Goal: Answer question/provide support: Share knowledge or assist other users

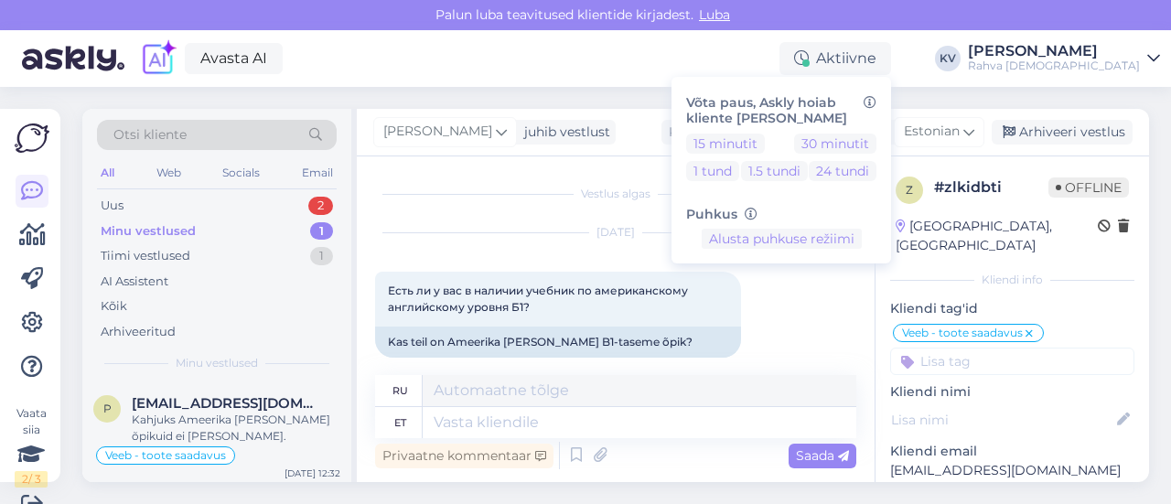
scroll to position [337, 0]
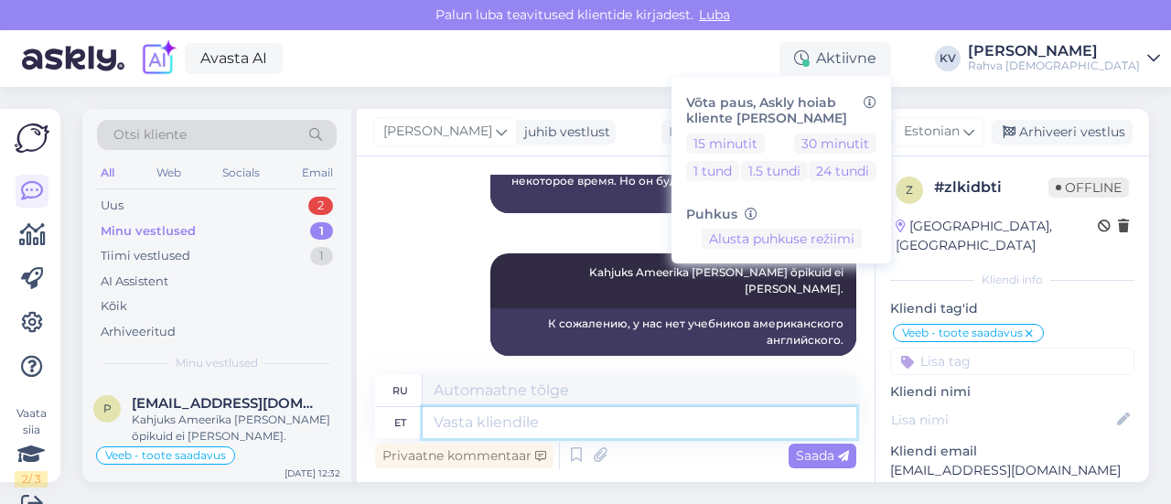
click at [658, 412] on textarea at bounding box center [639, 422] width 433 height 31
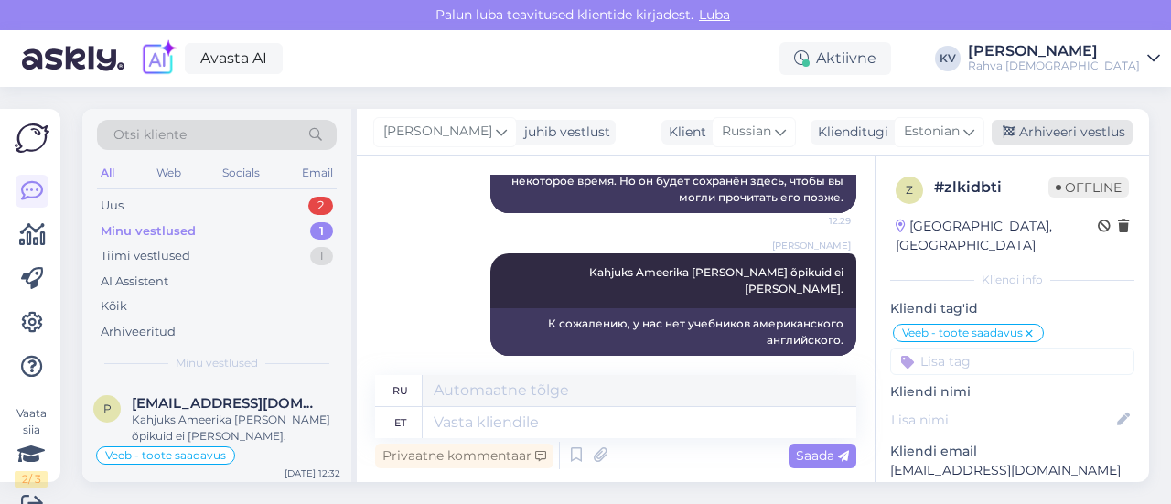
click at [1092, 142] on div "Arhiveeri vestlus" at bounding box center [1061, 132] width 141 height 25
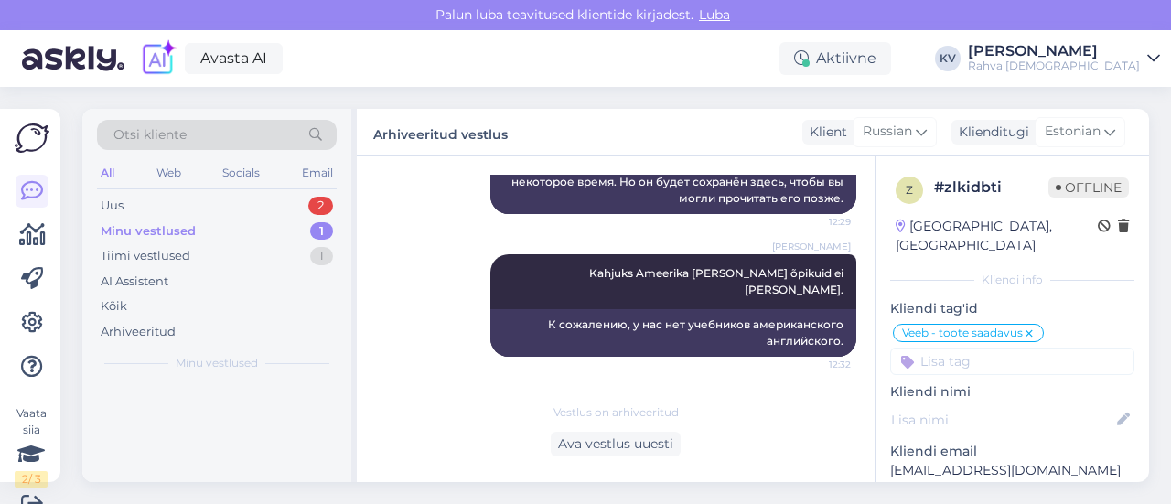
scroll to position [318, 0]
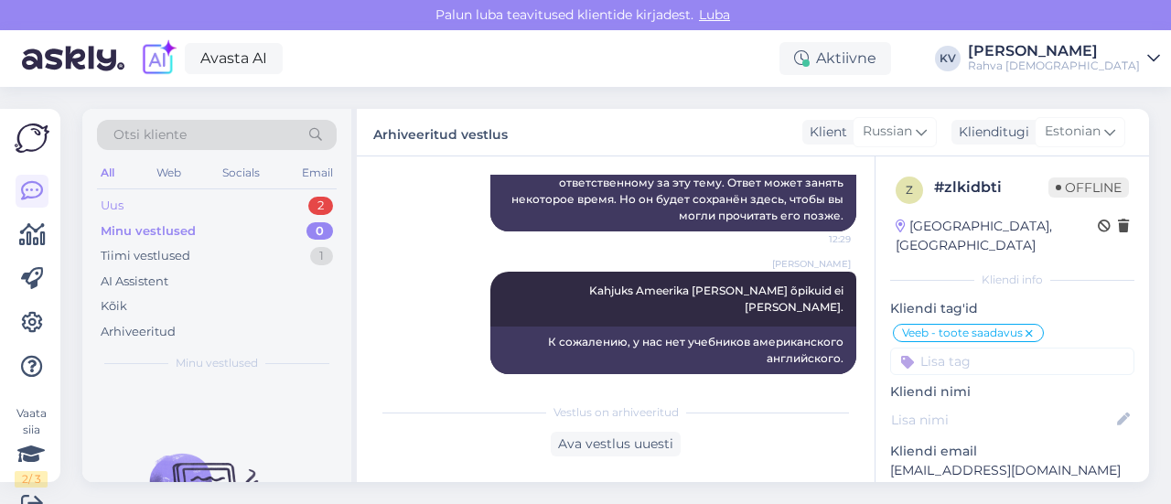
click at [199, 202] on div "Uus 2" at bounding box center [217, 206] width 240 height 26
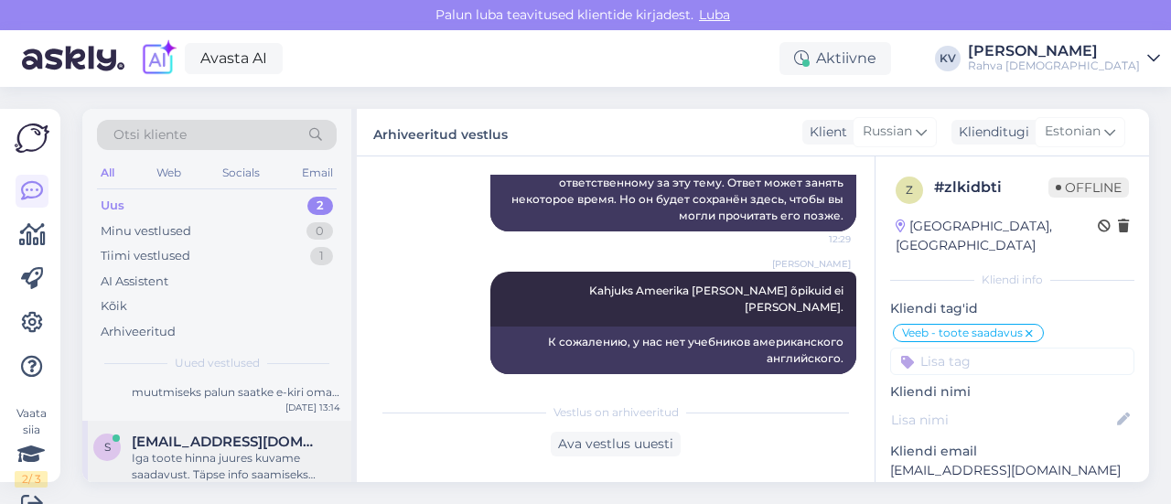
scroll to position [63, 0]
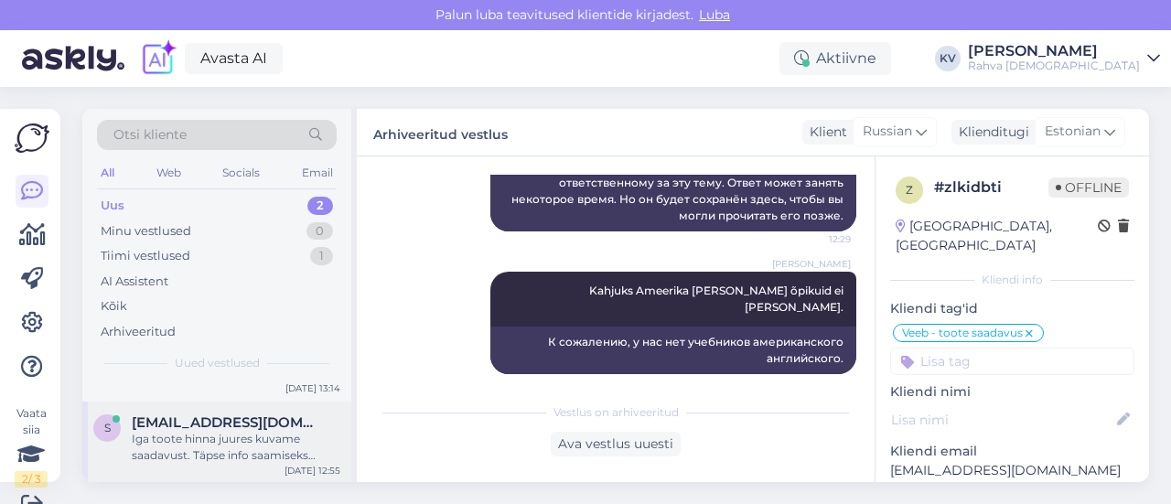
click at [179, 437] on div "Iga toote hinna juures kuvame saadavust. Täpse info saamiseks vajutage nupule „…" at bounding box center [236, 447] width 209 height 33
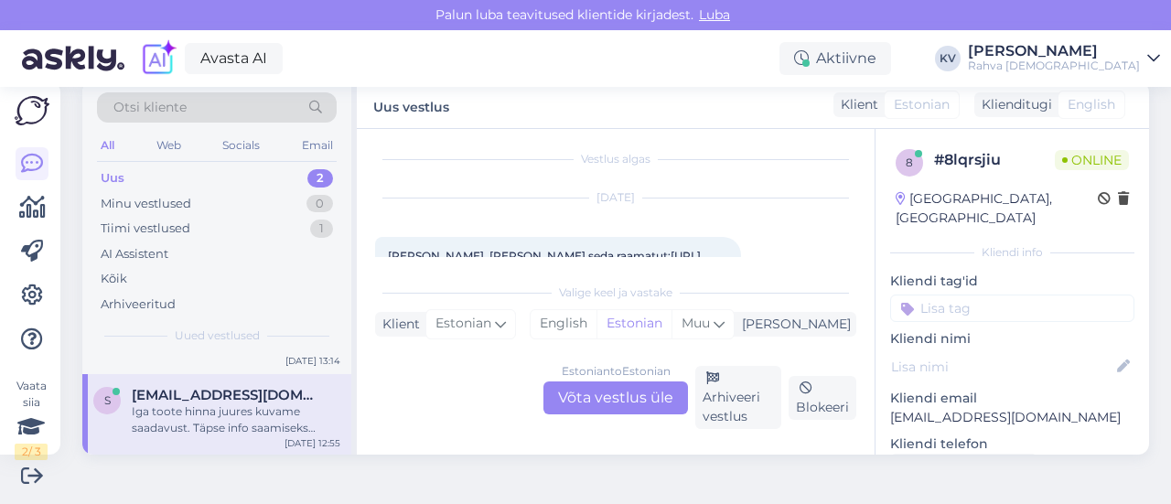
scroll to position [99, 0]
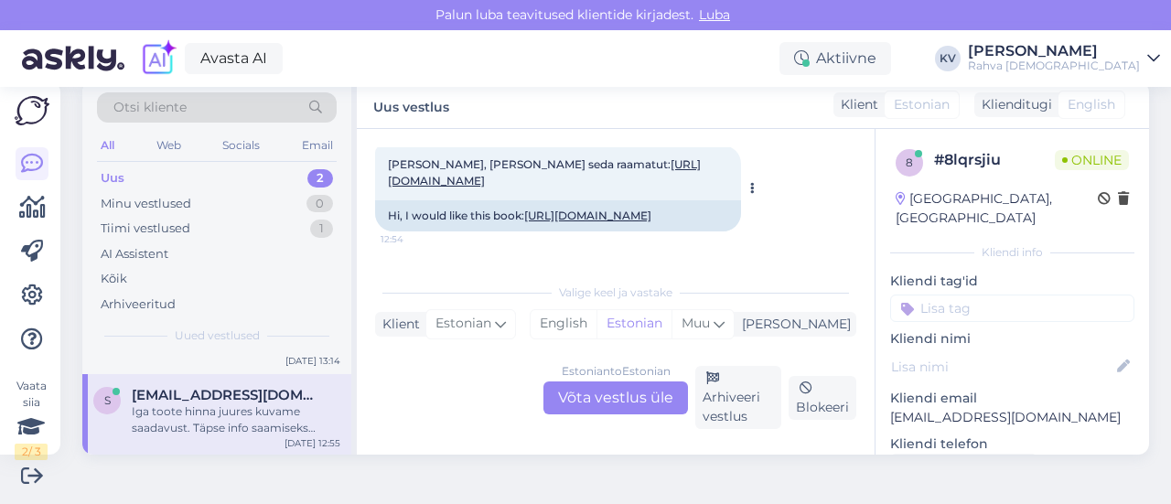
click at [641, 176] on link "[URL][DOMAIN_NAME]" at bounding box center [544, 172] width 313 height 30
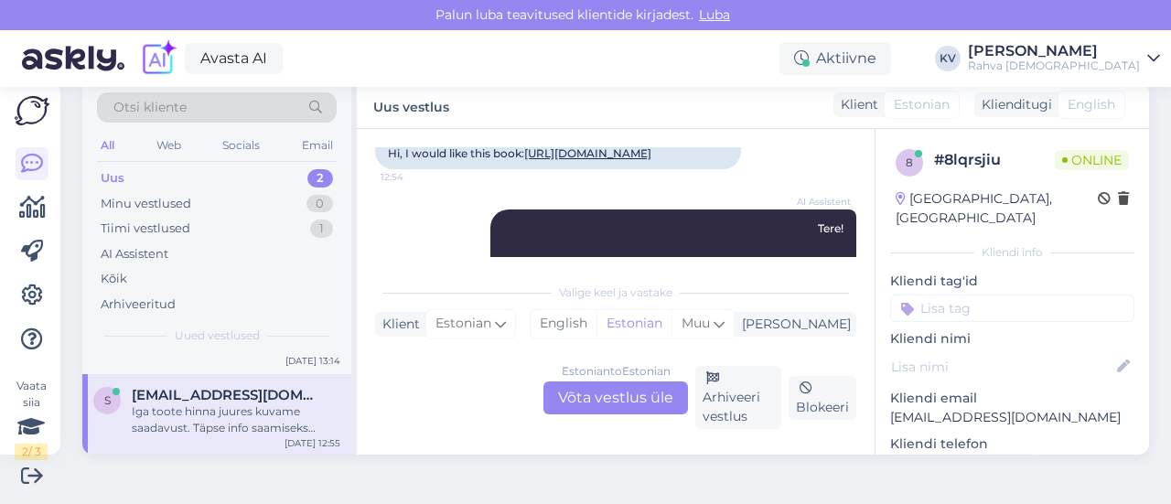
scroll to position [190, 0]
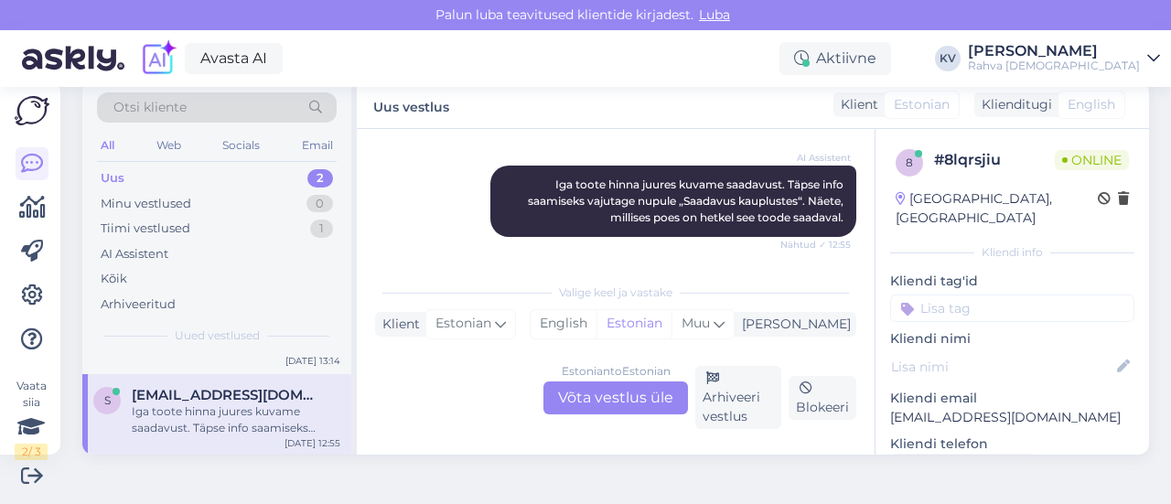
click at [615, 406] on div "Estonian to Estonian Võta vestlus üle" at bounding box center [615, 397] width 144 height 33
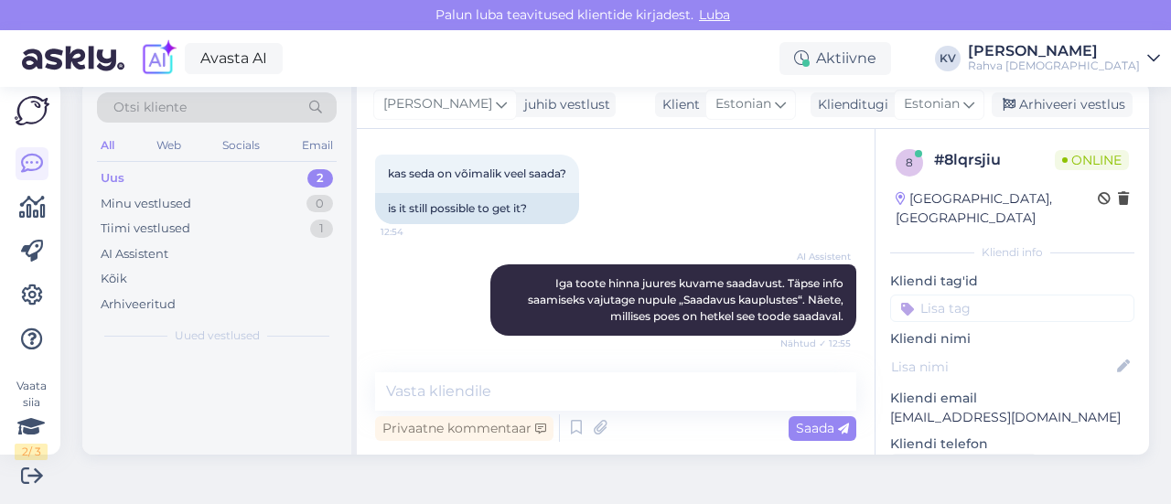
scroll to position [0, 0]
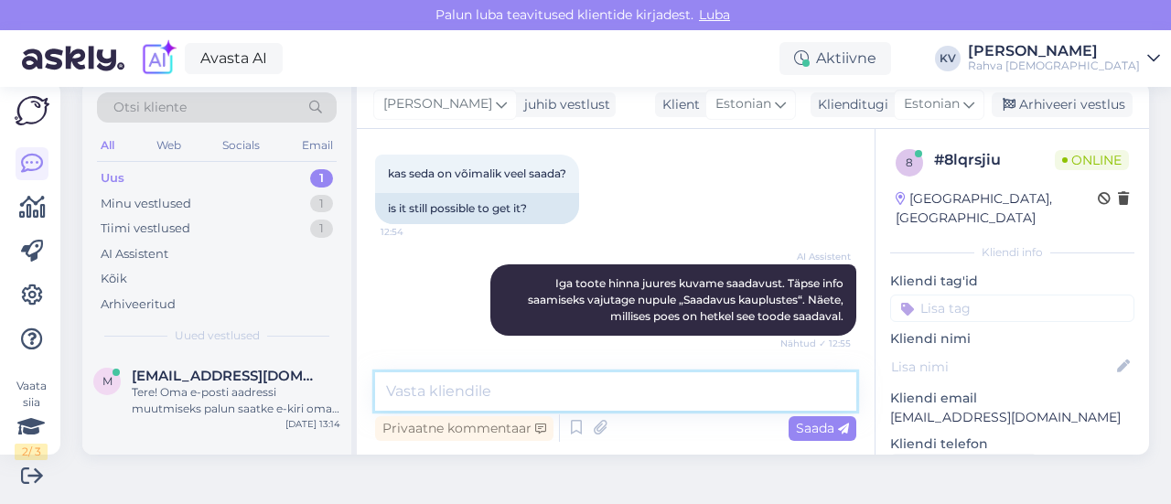
click at [521, 374] on textarea at bounding box center [615, 391] width 481 height 38
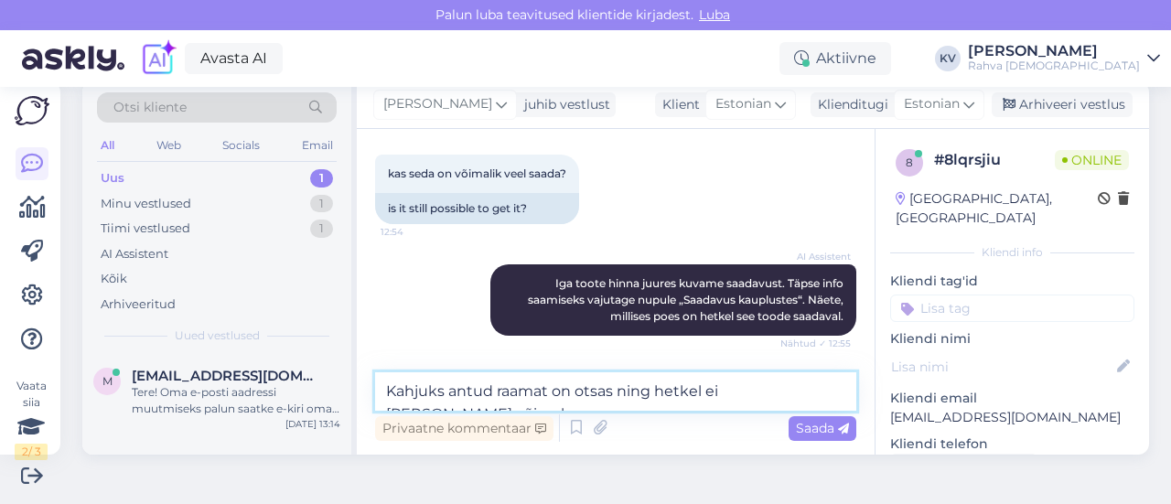
scroll to position [480, 0]
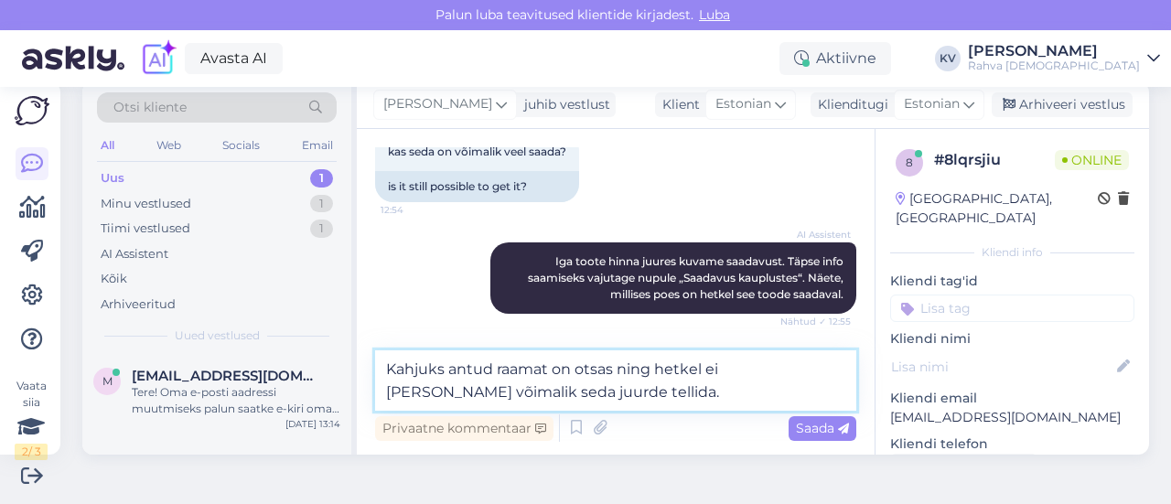
type textarea "Kahjuks antud raamat on otsas ning hetkel ei [PERSON_NAME] võimalik seda juurde…"
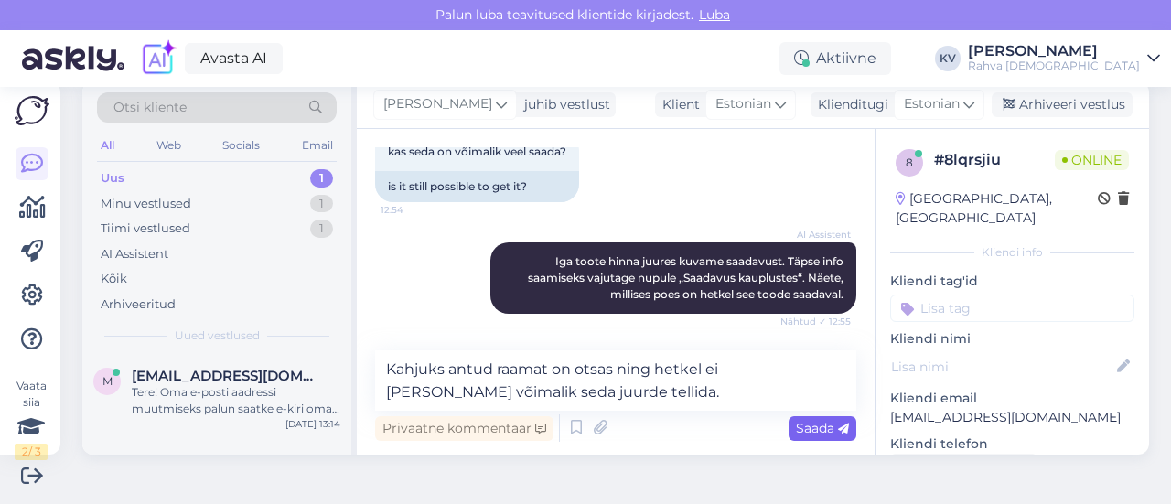
click at [811, 429] on span "Saada" at bounding box center [822, 428] width 53 height 16
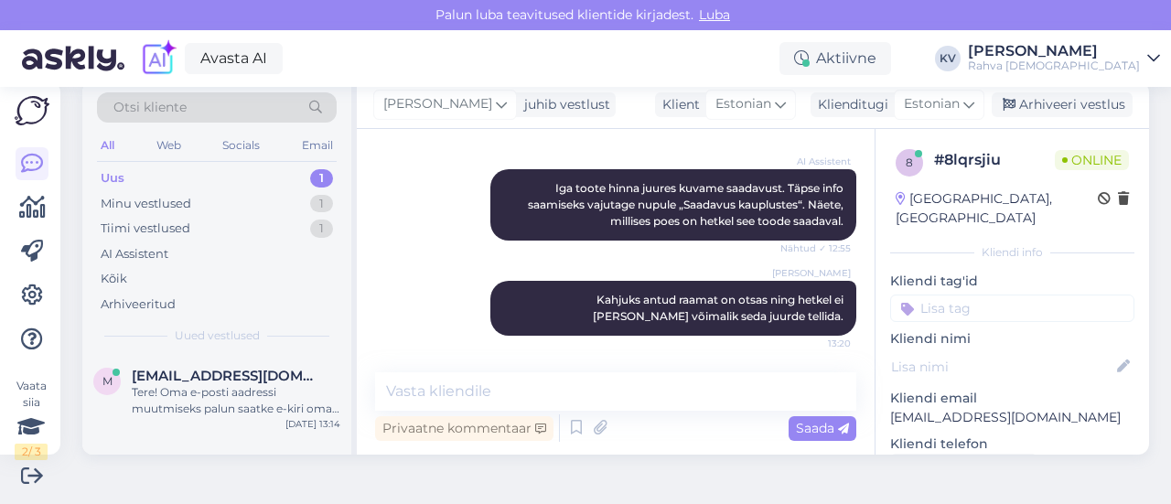
scroll to position [553, 0]
click at [961, 294] on input at bounding box center [1012, 307] width 244 height 27
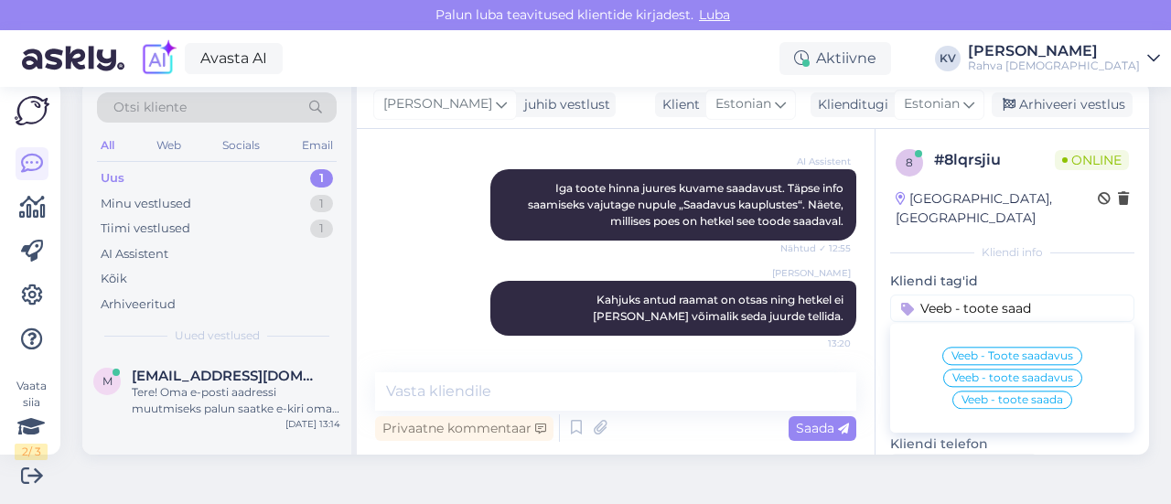
type input "Veeb - toote saada"
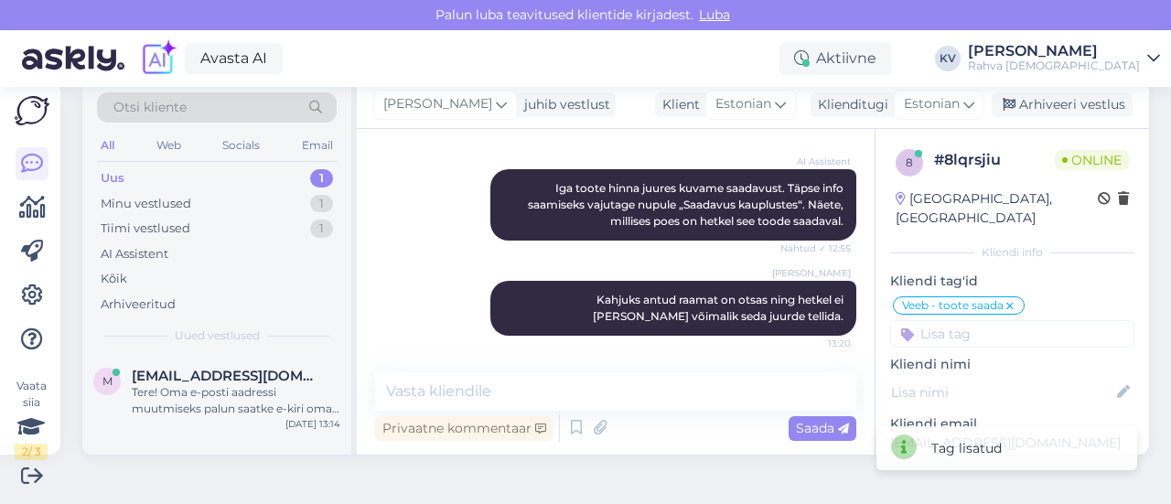
click at [1004, 299] on icon at bounding box center [1009, 306] width 11 height 15
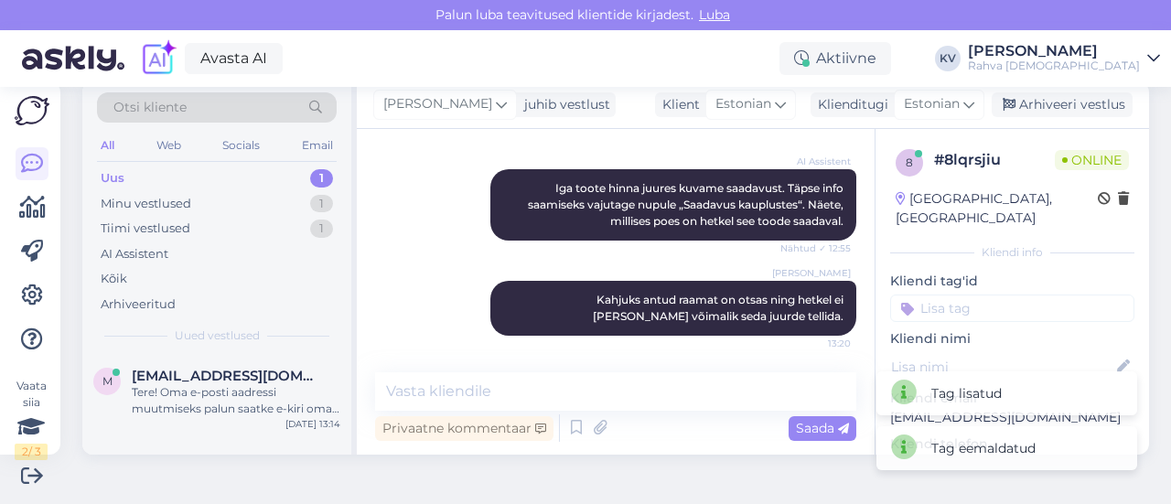
click at [966, 306] on div "8 # 8lqrsjiu Online [GEOGRAPHIC_DATA], [GEOGRAPHIC_DATA] Kliendi info Kliendi t…" at bounding box center [1011, 514] width 273 height 771
click at [979, 294] on input at bounding box center [1012, 307] width 244 height 27
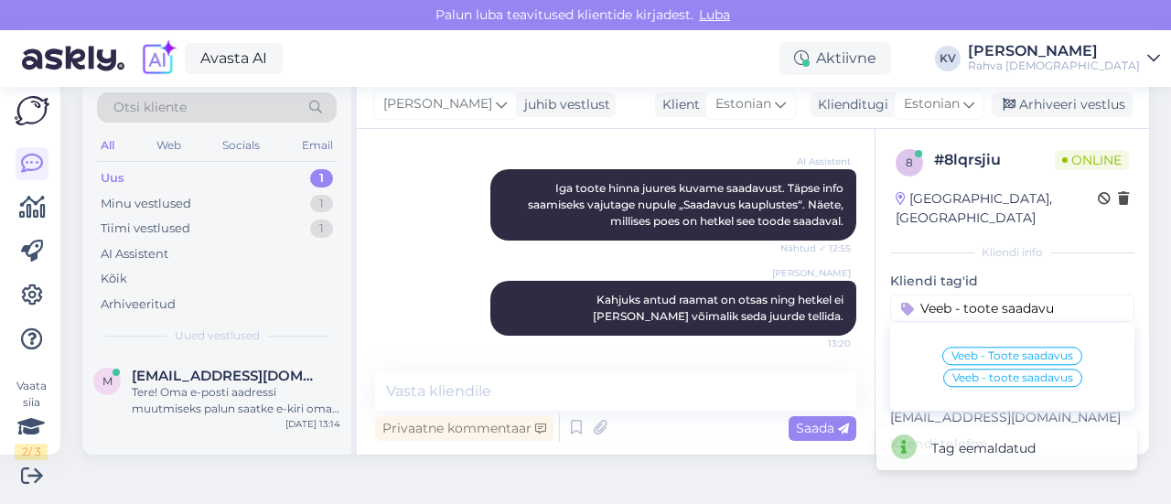
type input "Veeb - toote saadavus"
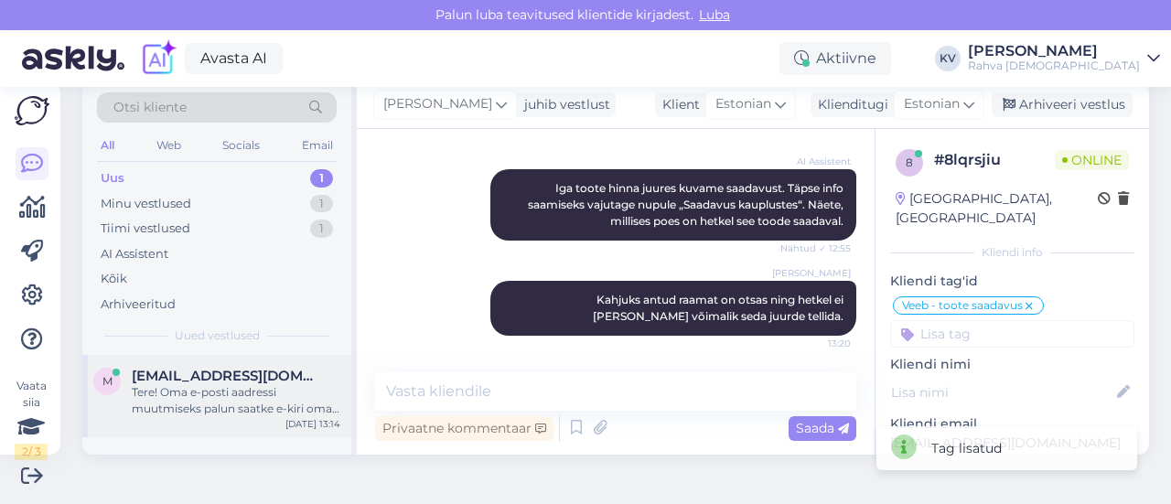
click at [183, 400] on div "Tere! Oma e-posti aadressi muutmiseks palun saatke e-kiri oma praeguselt e-post…" at bounding box center [236, 400] width 209 height 33
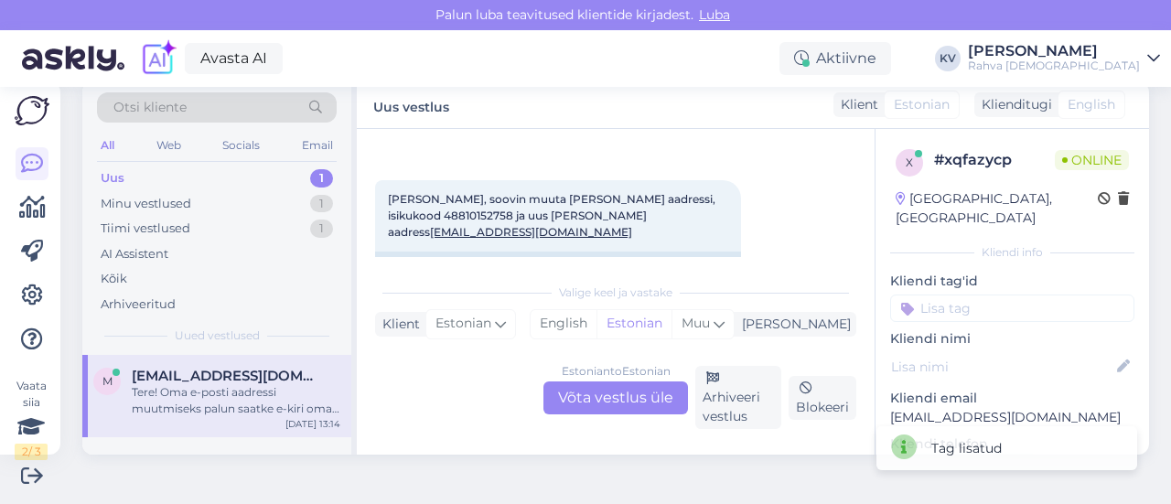
scroll to position [91, 0]
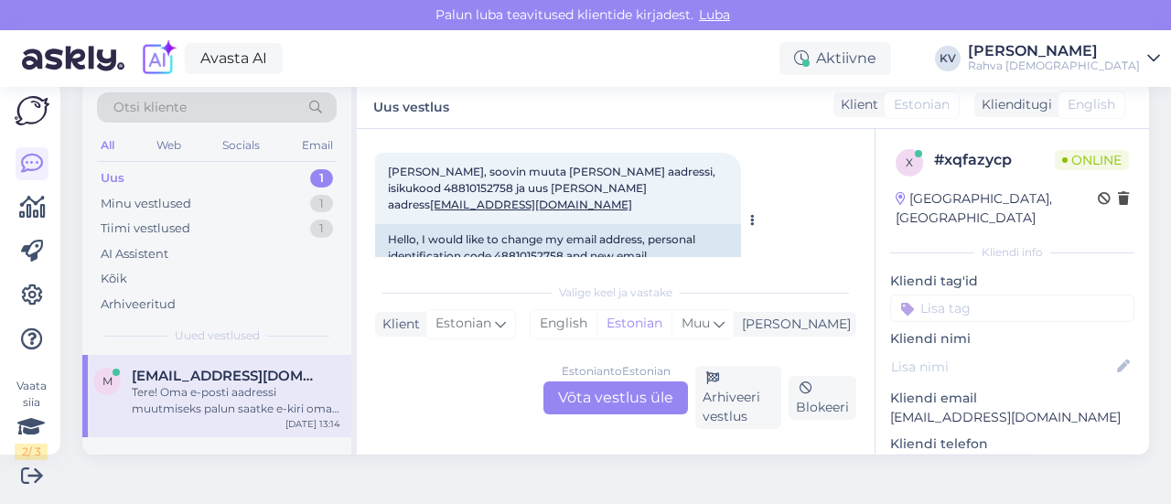
click at [433, 184] on span "tere, soovin muuta [PERSON_NAME] aadressi, isikukood 48810152758 ja uus [PERSON…" at bounding box center [553, 188] width 330 height 47
copy span "48810152758"
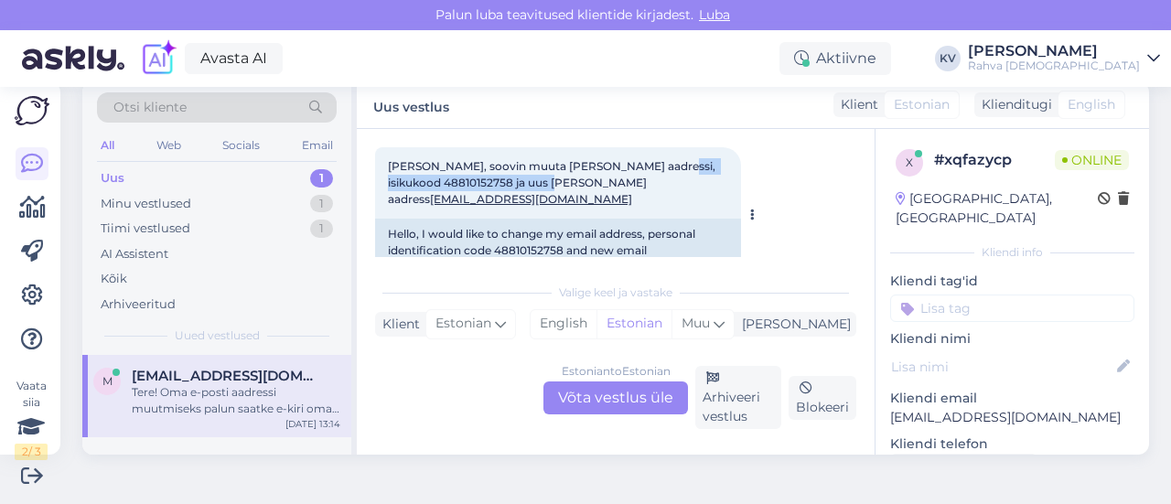
scroll to position [92, 0]
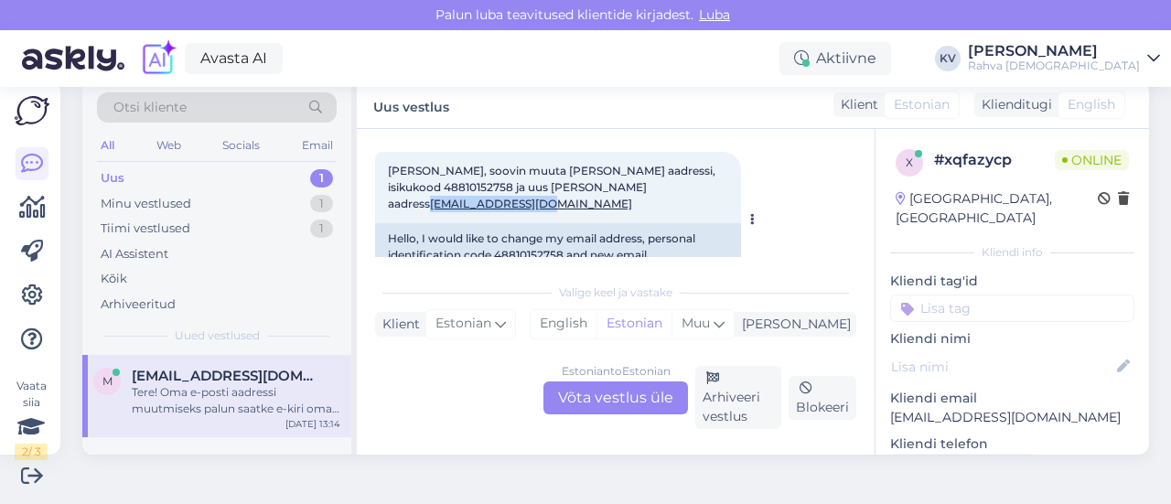
drag, startPoint x: 571, startPoint y: 158, endPoint x: 688, endPoint y: 192, distance: 121.8
click at [688, 192] on div "tere, soovin muuta [PERSON_NAME] aadressi, isikukood 48810152758 ja uus [PERSON…" at bounding box center [558, 187] width 366 height 71
copy link "[EMAIL_ADDRESS][DOMAIN_NAME]"
click at [596, 399] on div "Estonian to Estonian Võta vestlus üle" at bounding box center [615, 397] width 144 height 33
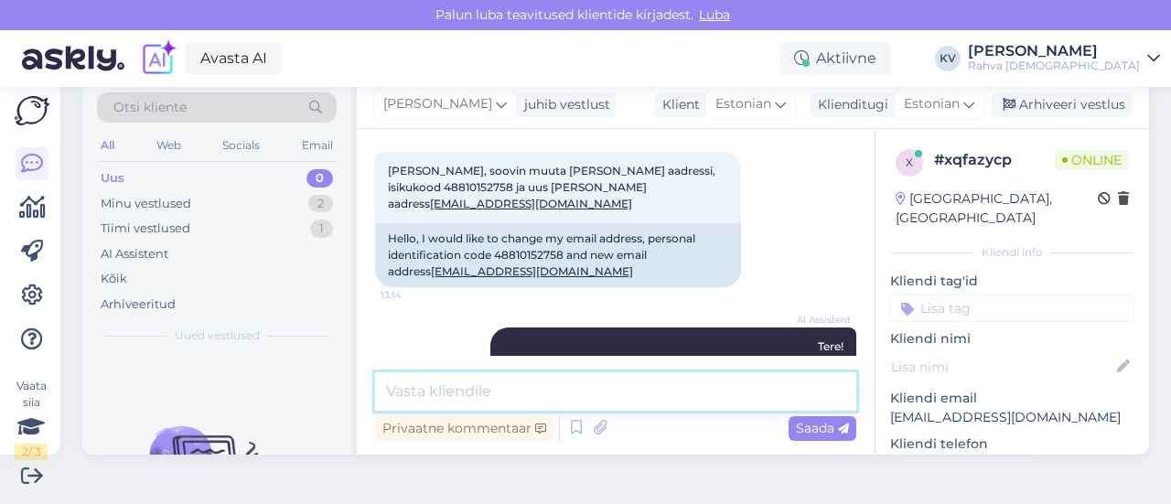
click at [634, 390] on textarea at bounding box center [615, 391] width 481 height 38
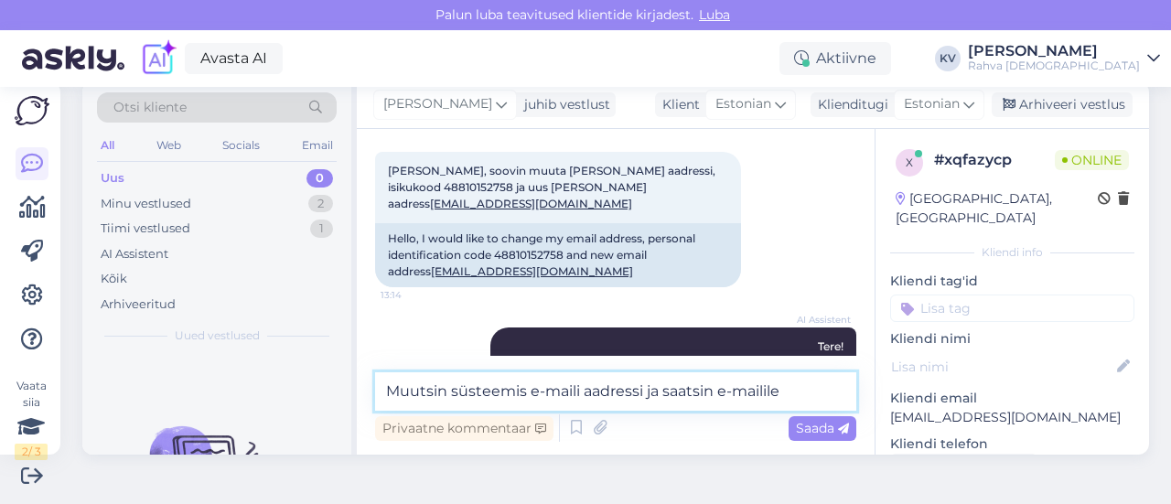
paste textarea "[EMAIL_ADDRESS][DOMAIN_NAME]"
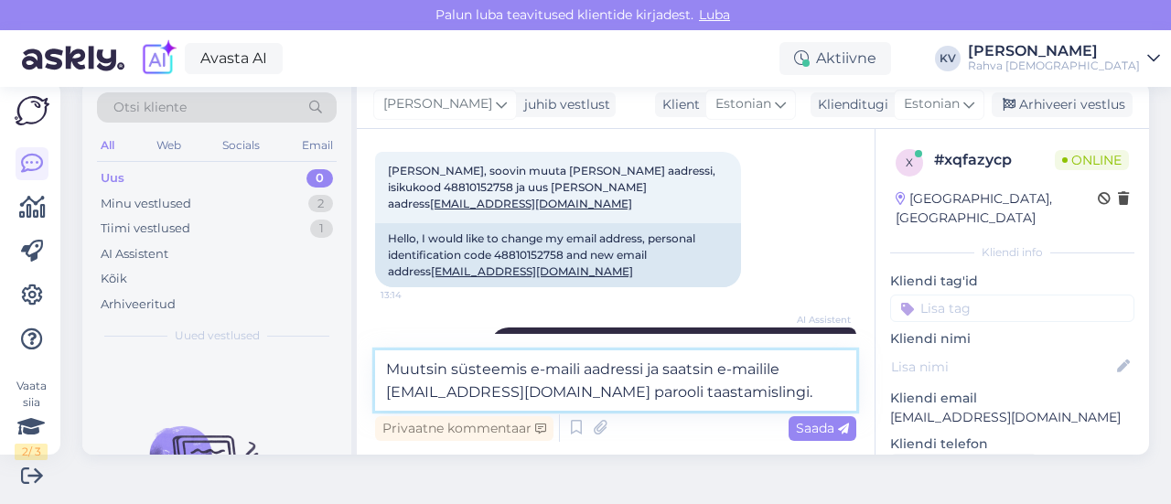
type textarea "Muutsin süsteemis e-maili aadressi ja saatsin e-mailile [EMAIL_ADDRESS][DOMAIN_…"
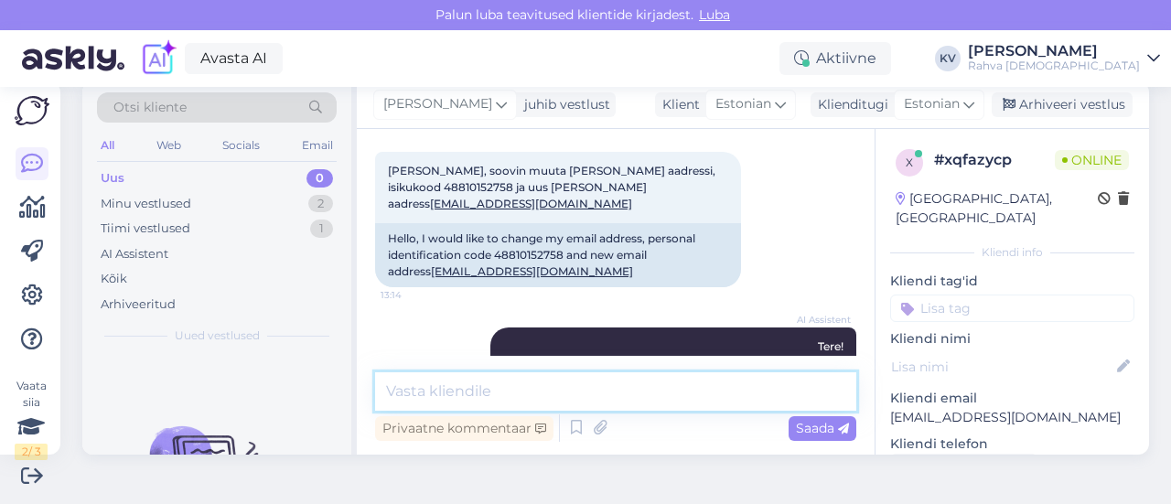
scroll to position [299, 0]
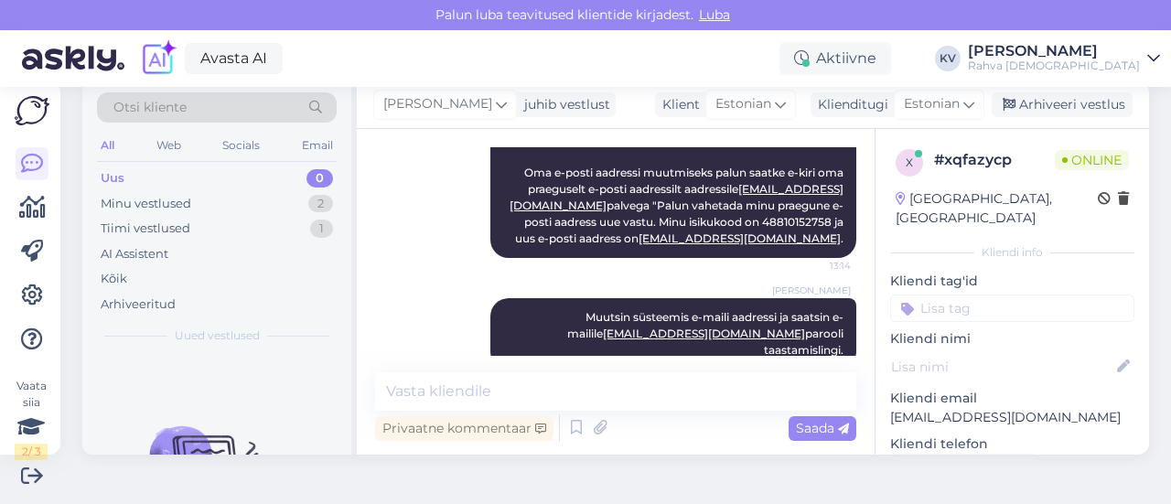
click at [901, 294] on input at bounding box center [1012, 307] width 244 height 27
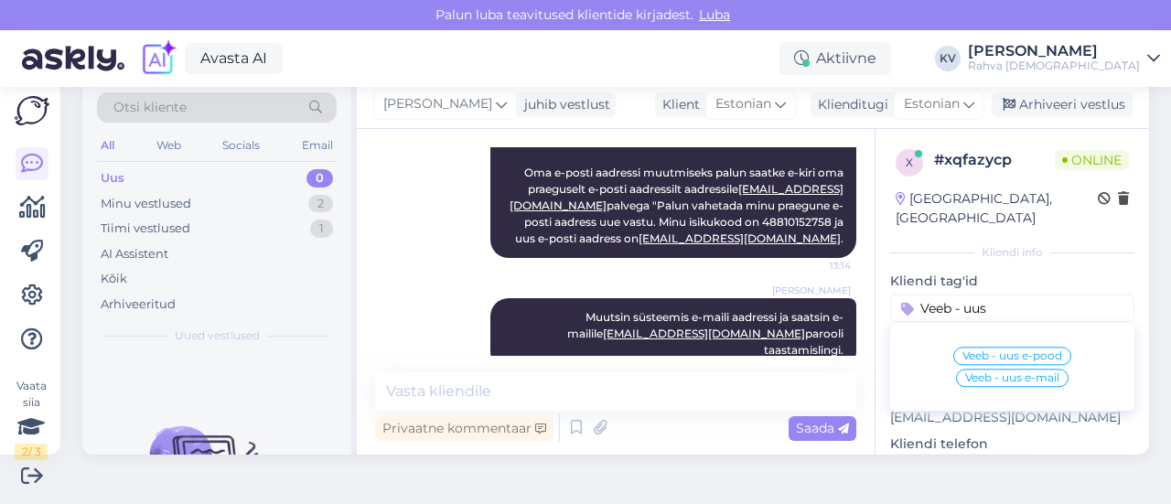
type input "Veeb - uus"
click at [1000, 372] on span "Veeb - uus e-mail" at bounding box center [1012, 377] width 94 height 11
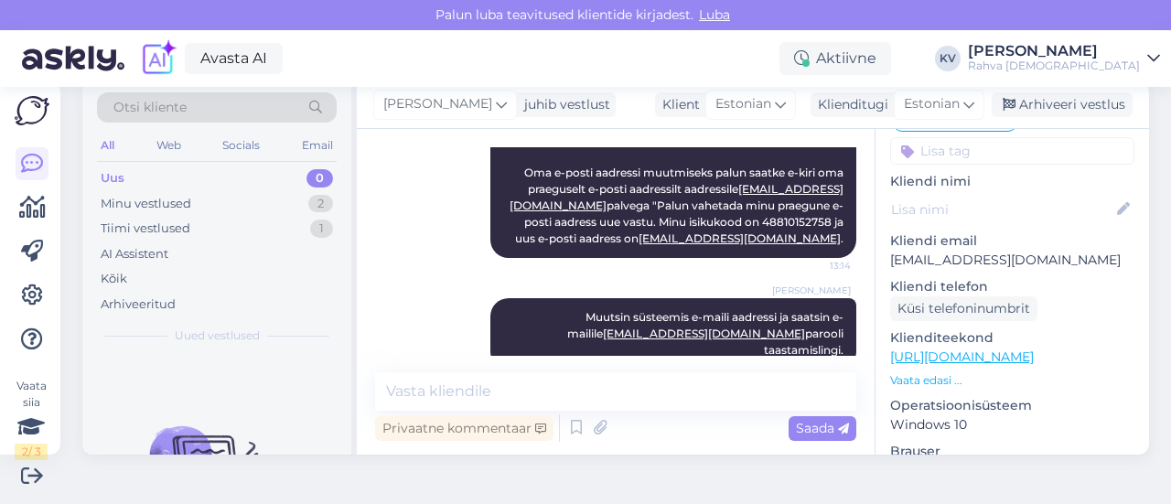
scroll to position [0, 0]
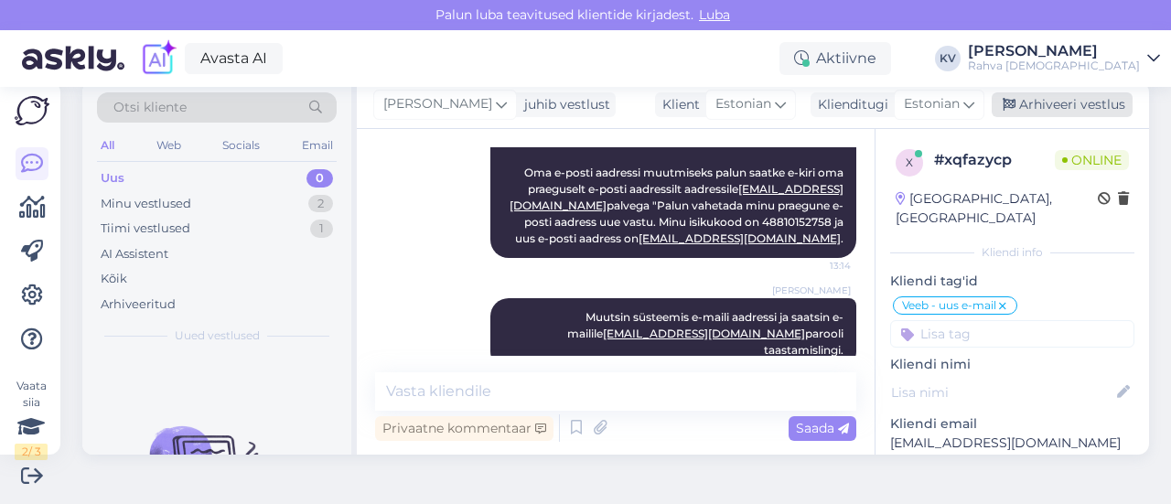
click at [1039, 110] on div "Arhiveeri vestlus" at bounding box center [1061, 104] width 141 height 25
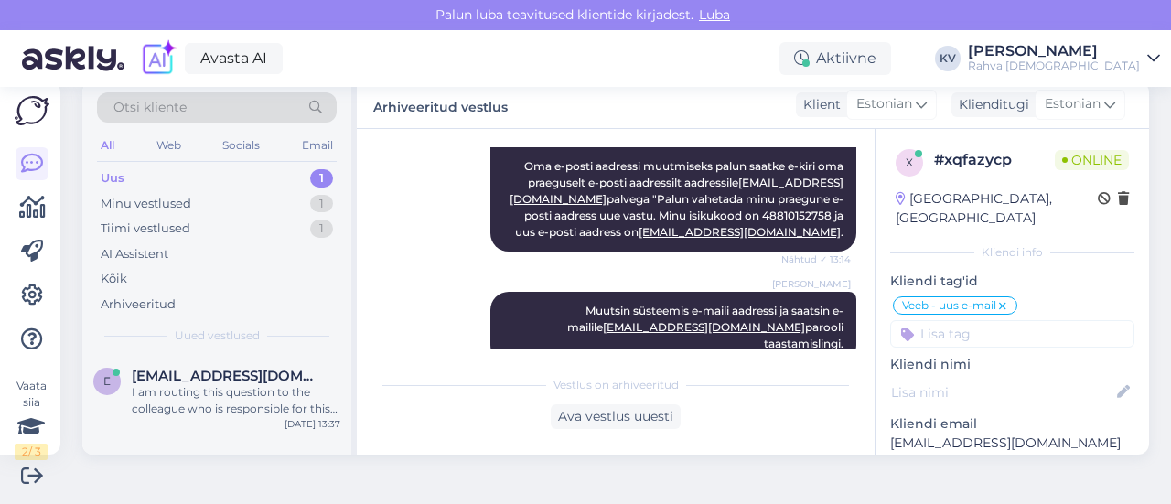
scroll to position [510, 0]
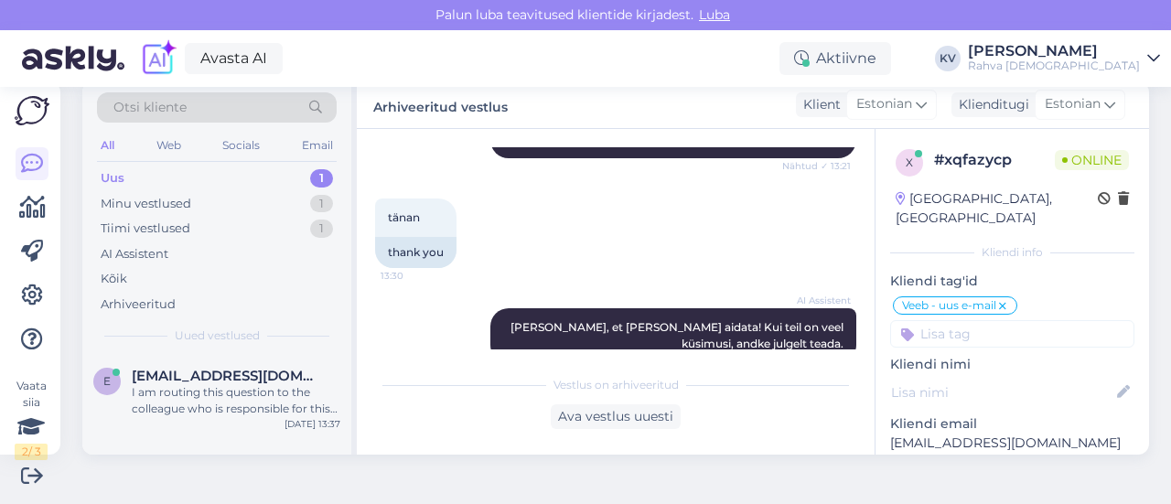
click at [209, 167] on div "Uus 1" at bounding box center [217, 179] width 240 height 26
click at [230, 413] on div "I am routing this question to the colleague who is responsible for this topic. …" at bounding box center [236, 400] width 209 height 33
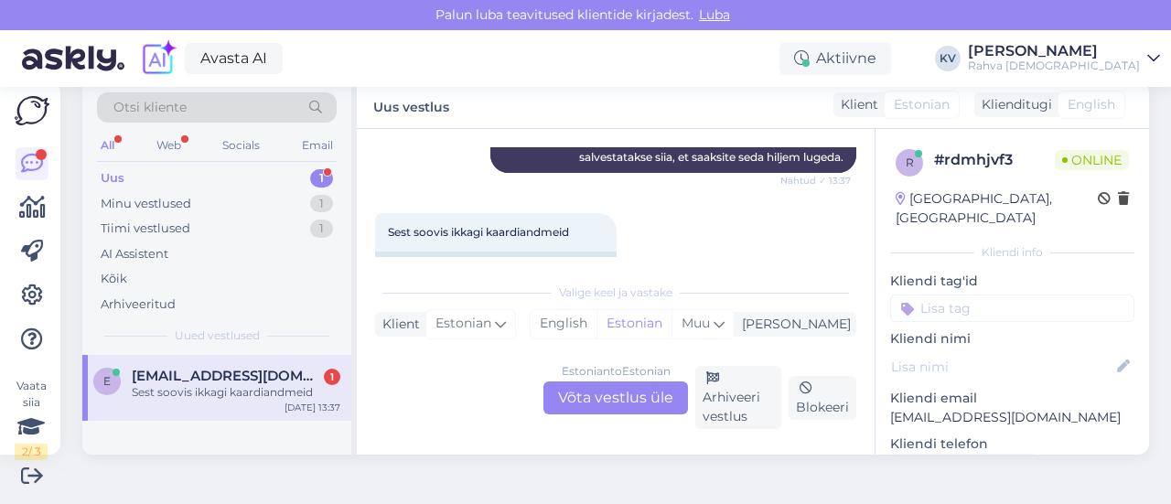
scroll to position [648, 0]
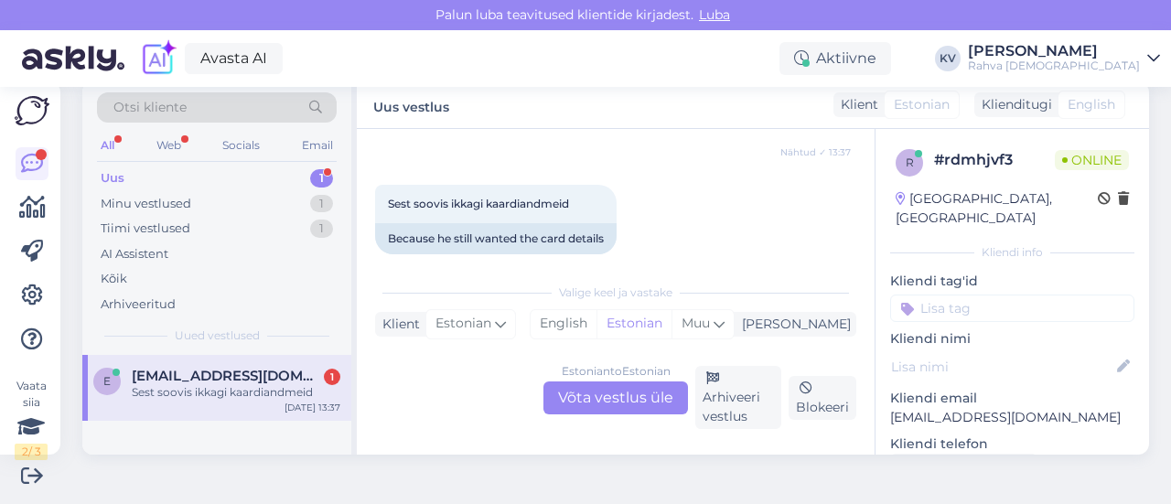
click at [603, 395] on div "Estonian to Estonian Võta vestlus üle" at bounding box center [615, 397] width 144 height 33
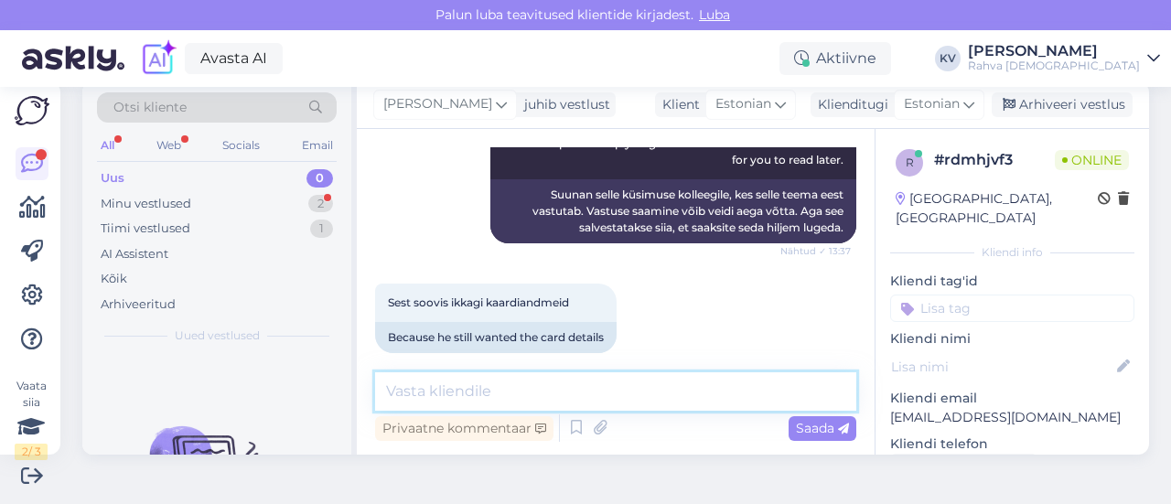
click at [545, 385] on textarea at bounding box center [615, 391] width 481 height 38
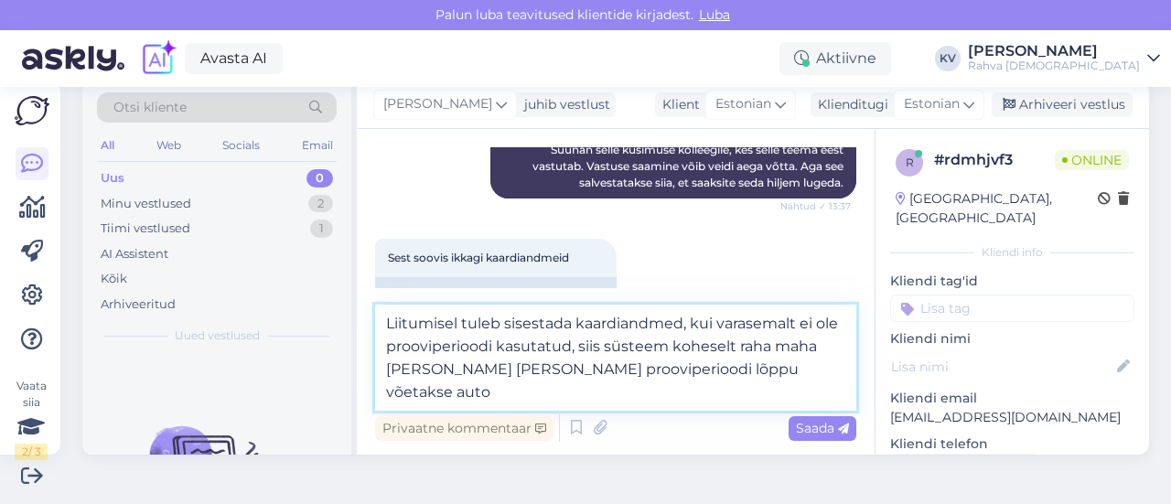
scroll to position [617, 0]
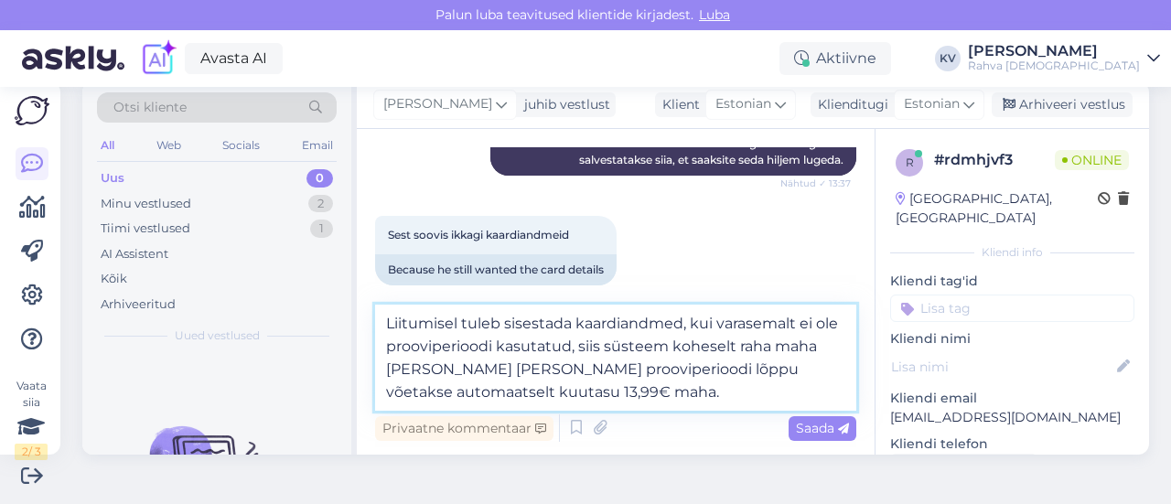
type textarea "Liitumisel tuleb sisestada kaardiandmed, kui varasemalt ei ole prooviperioodi k…"
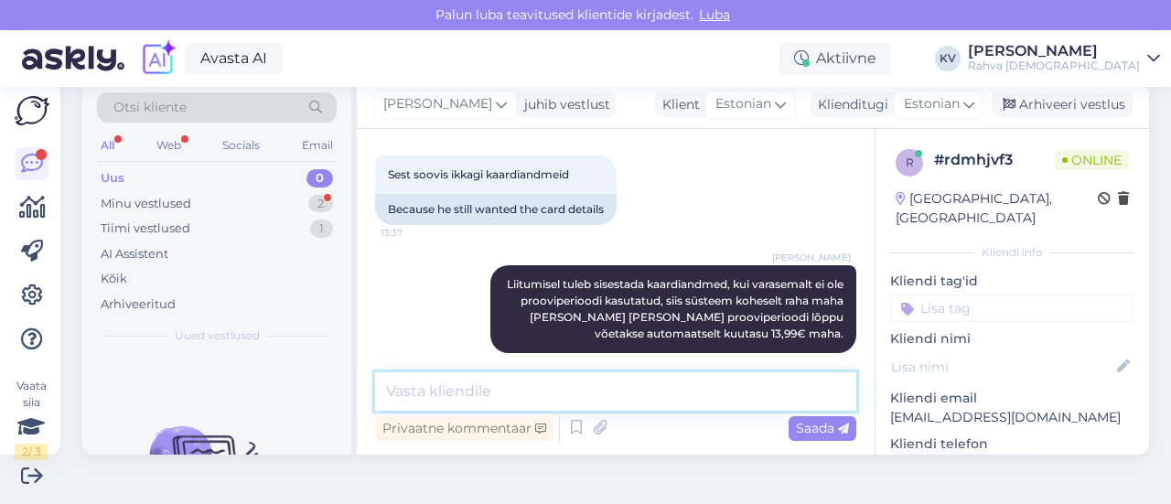
scroll to position [756, 0]
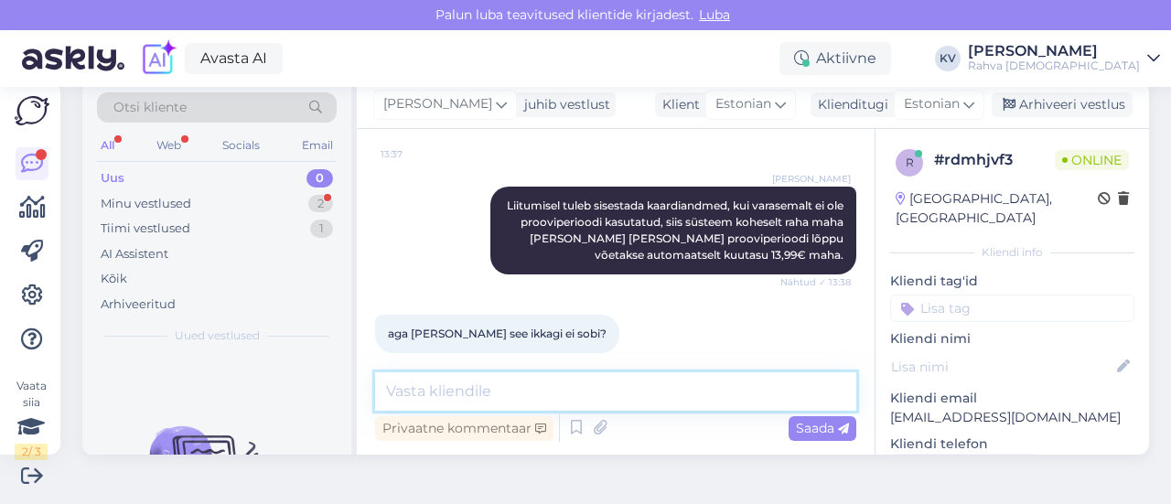
click at [532, 397] on textarea at bounding box center [615, 391] width 481 height 38
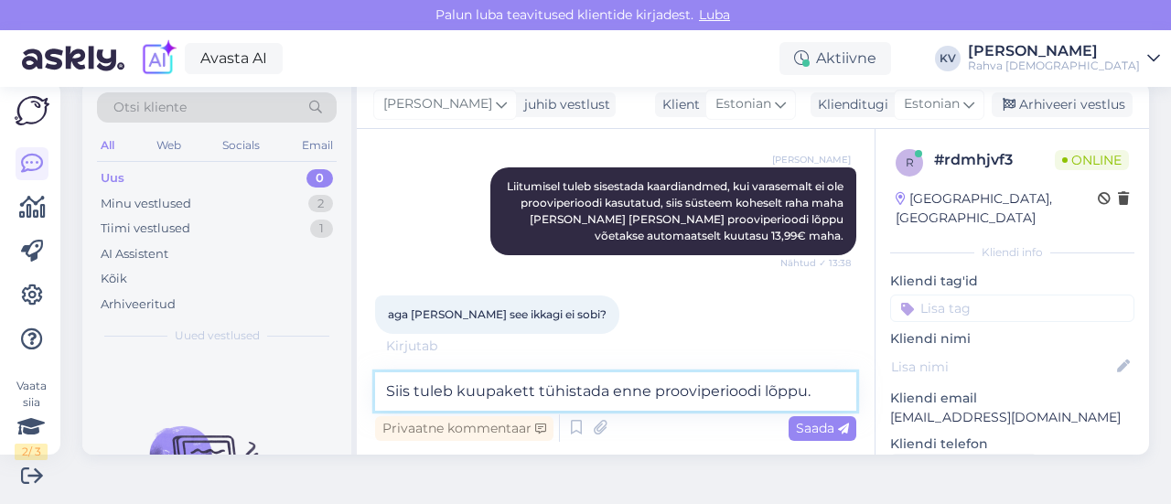
type textarea "Siis tuleb kuupakett tühistada enne prooviperioodi lõppu."
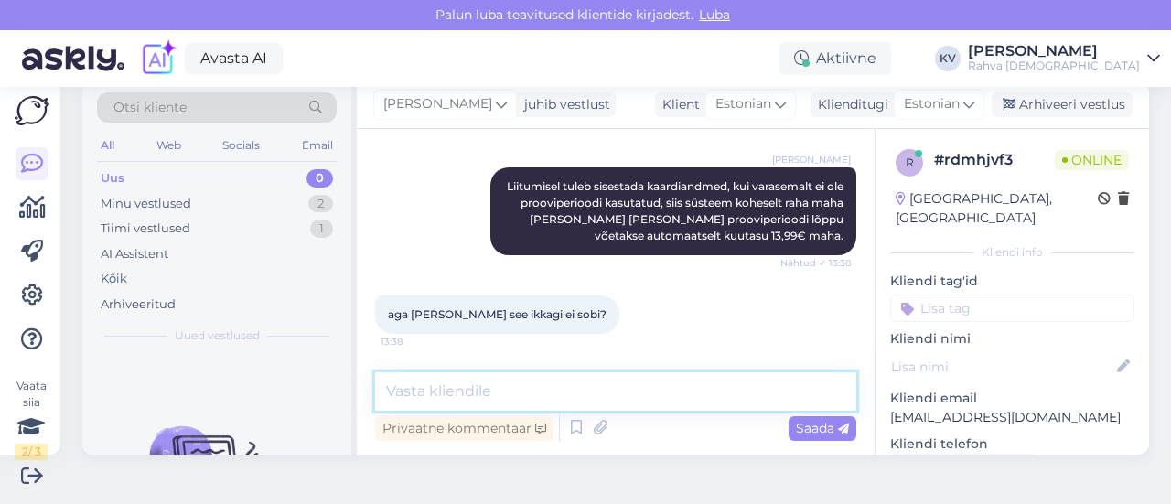
scroll to position [835, 0]
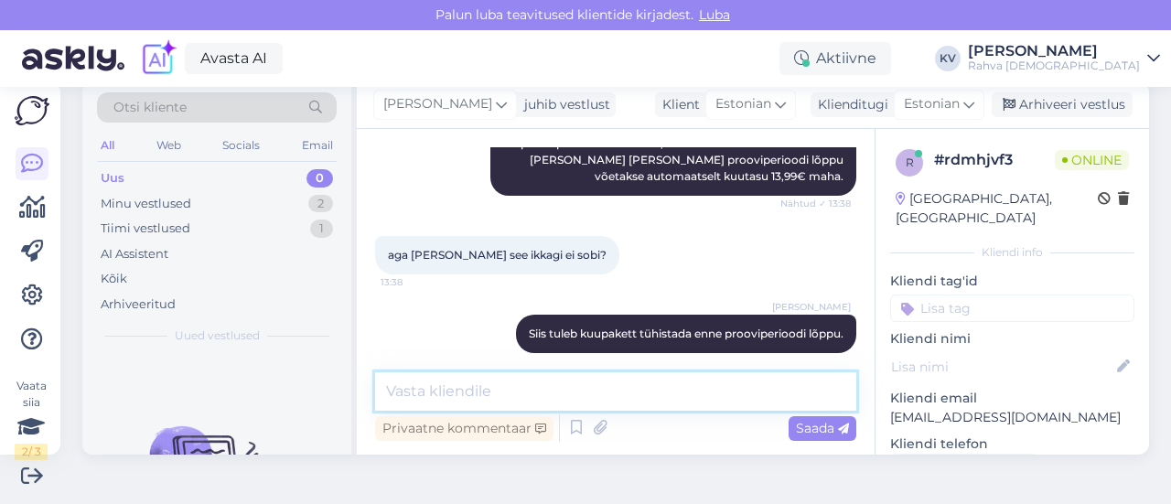
click at [587, 400] on textarea at bounding box center [615, 391] width 481 height 38
click at [651, 396] on textarea at bounding box center [615, 391] width 481 height 38
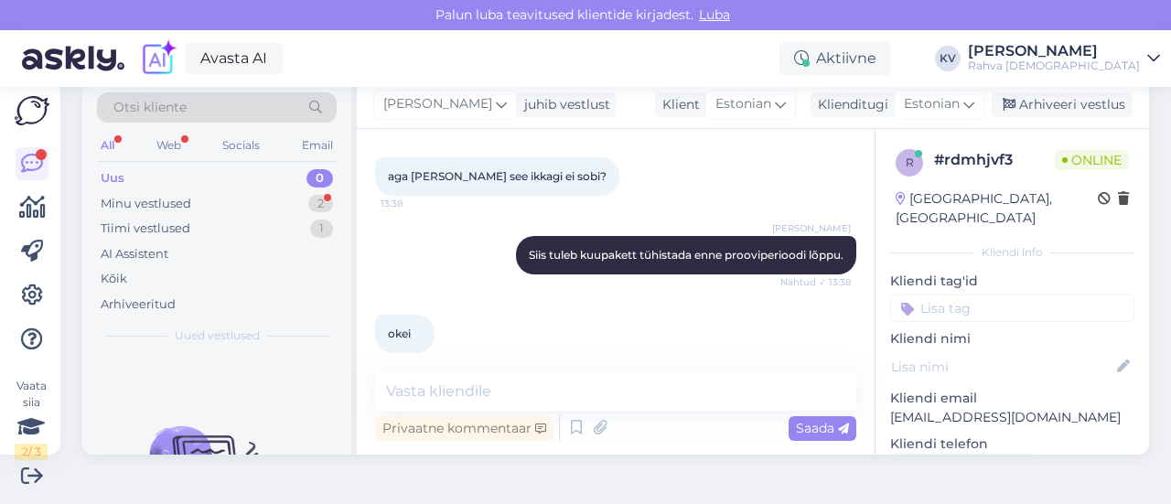
click at [1011, 294] on input at bounding box center [1012, 307] width 244 height 27
type input "Äpp - küsimus"
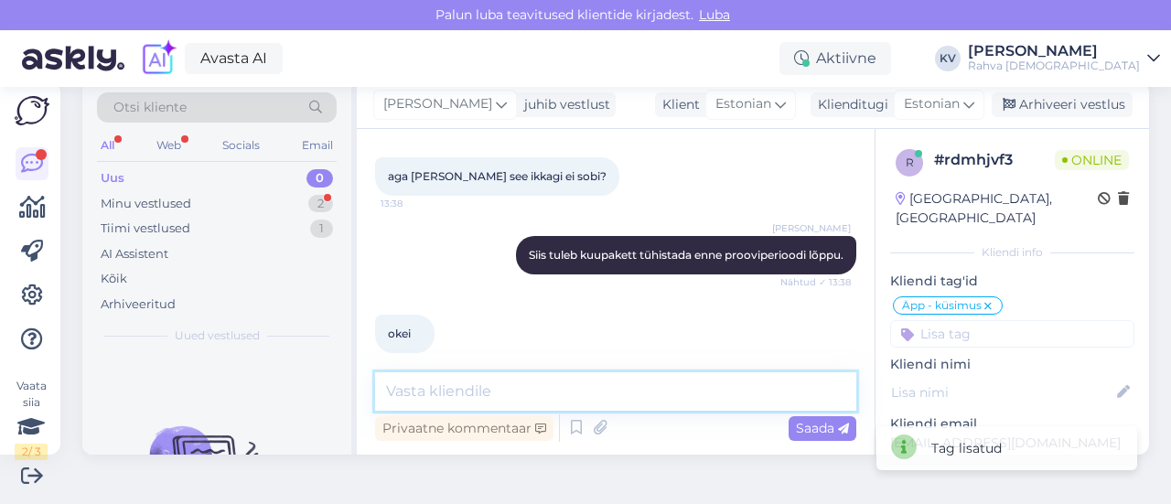
click at [486, 381] on textarea at bounding box center [615, 391] width 481 height 38
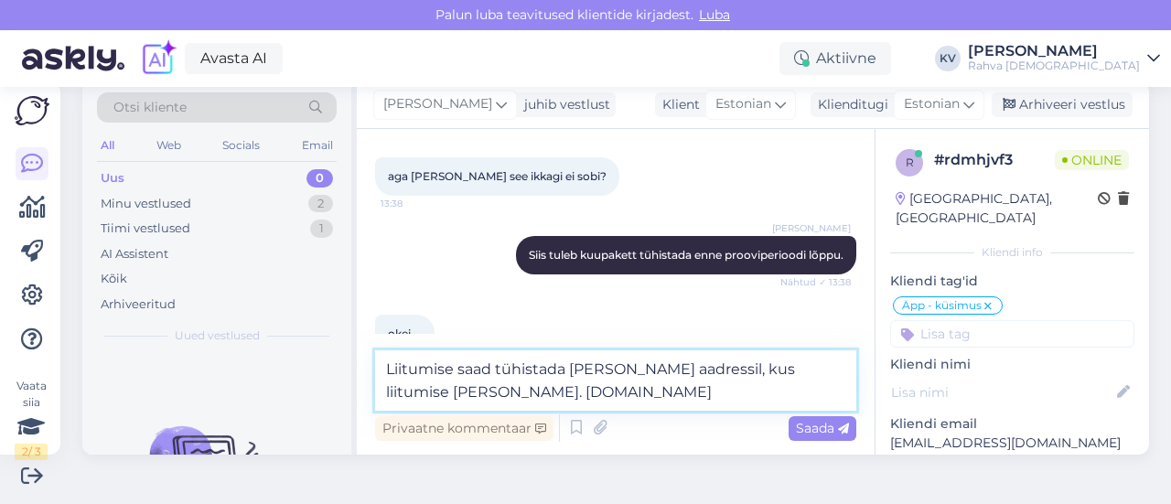
type textarea "Liitumise saad tühistada [PERSON_NAME] aadressil, kus liitumise [PERSON_NAME]. …"
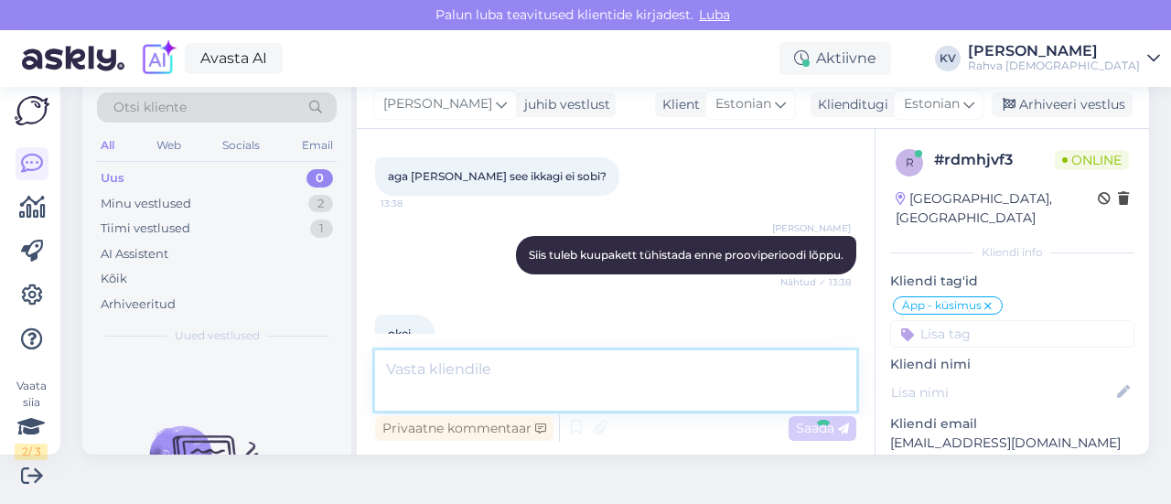
scroll to position [1009, 0]
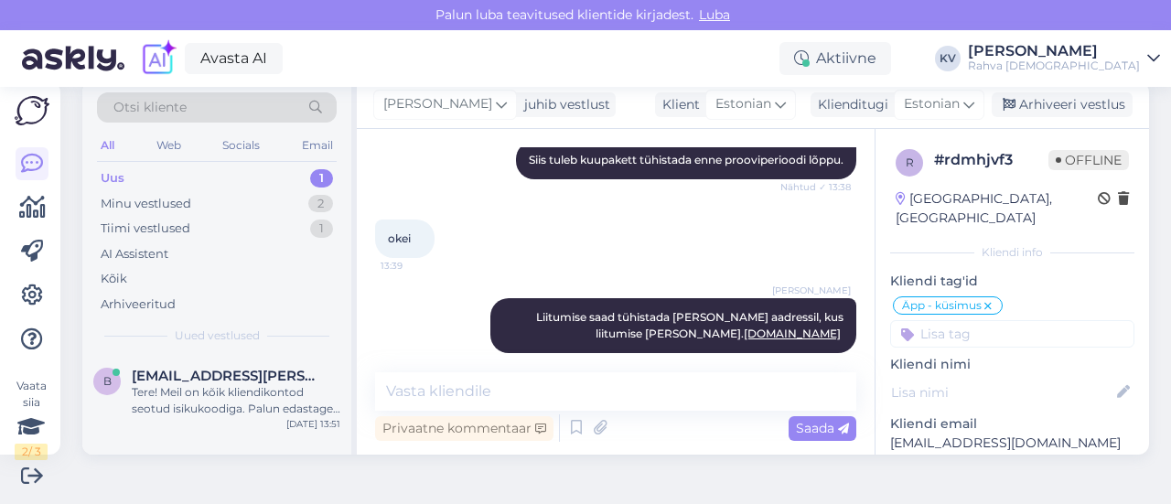
click at [1053, 91] on div "[PERSON_NAME] juhib vestlust Klient Estonian Klienditugi Estonian es Chinese Es…" at bounding box center [753, 105] width 792 height 48
click at [1049, 107] on div "Arhiveeri vestlus" at bounding box center [1061, 104] width 141 height 25
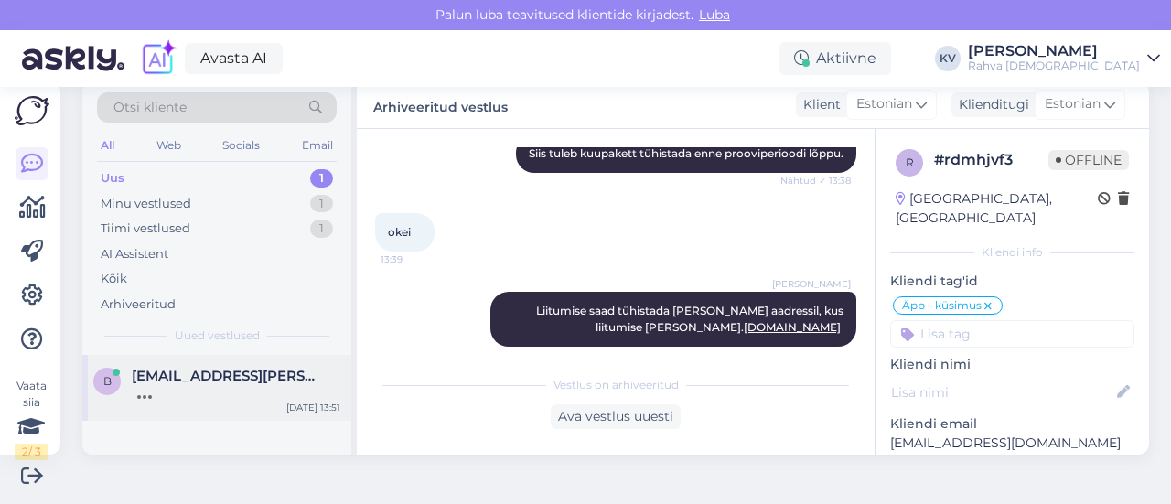
click at [230, 416] on div "B [EMAIL_ADDRESS][PERSON_NAME][DOMAIN_NAME] [DATE] 13:51" at bounding box center [216, 388] width 269 height 66
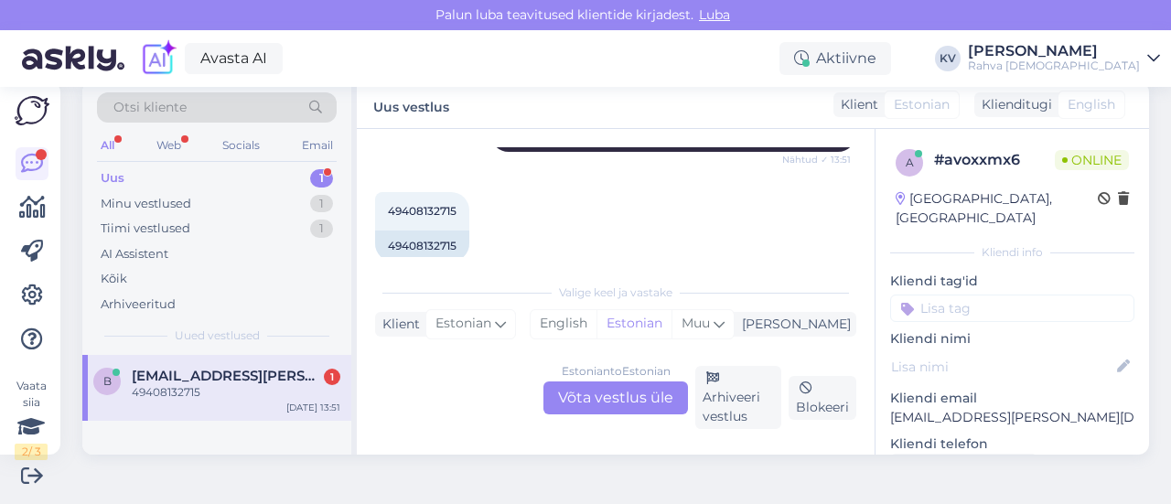
scroll to position [396, 0]
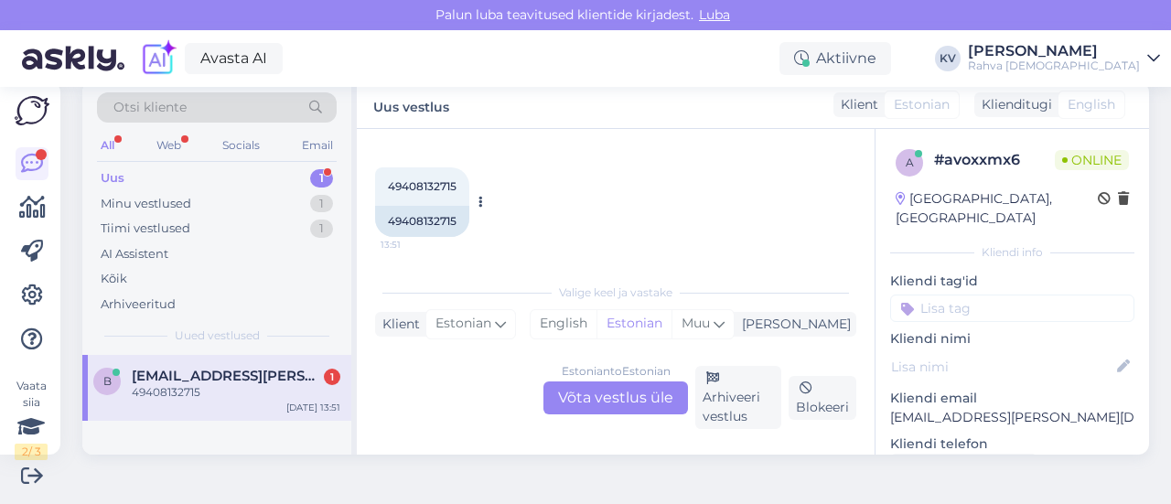
click at [421, 187] on span "49408132715" at bounding box center [422, 186] width 69 height 14
copy div "49408132715 13:51"
click at [605, 392] on div "Estonian to Estonian Võta vestlus üle" at bounding box center [615, 397] width 144 height 33
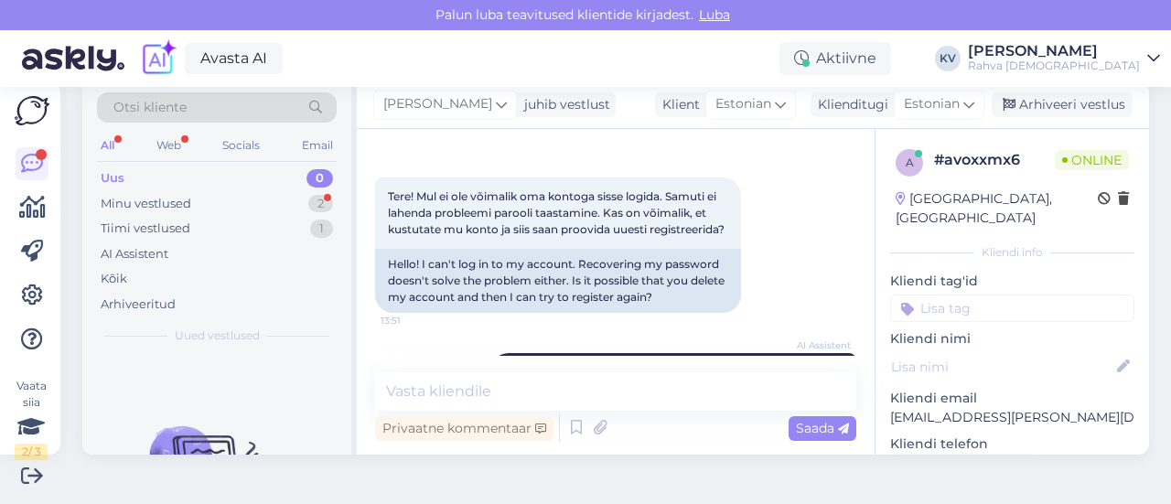
scroll to position [91, 0]
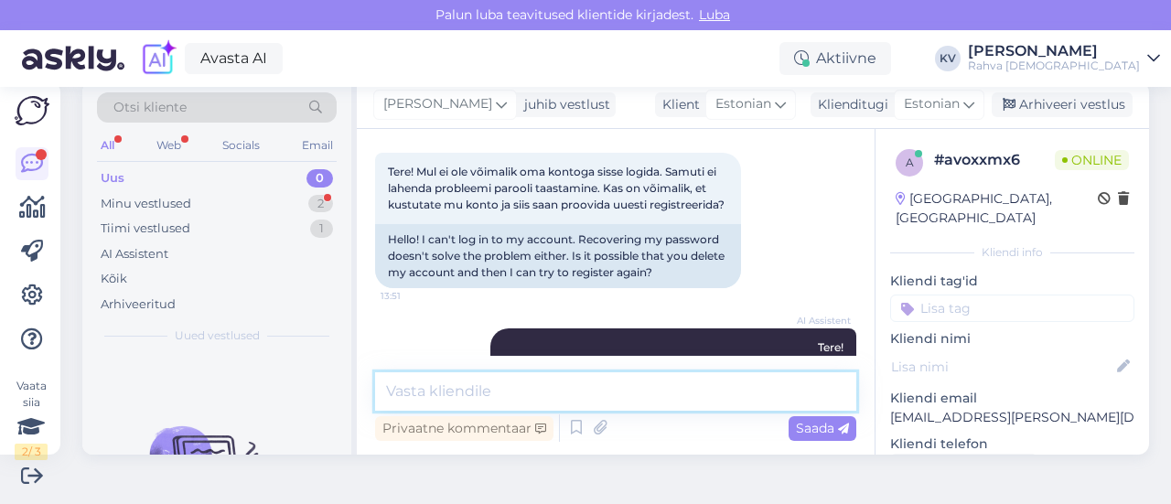
click at [485, 380] on textarea at bounding box center [615, 391] width 481 height 38
click at [521, 402] on textarea at bounding box center [615, 391] width 481 height 38
type textarea "K"
paste textarea "[EMAIL_ADDRESS][PERSON_NAME][DOMAIN_NAME]"
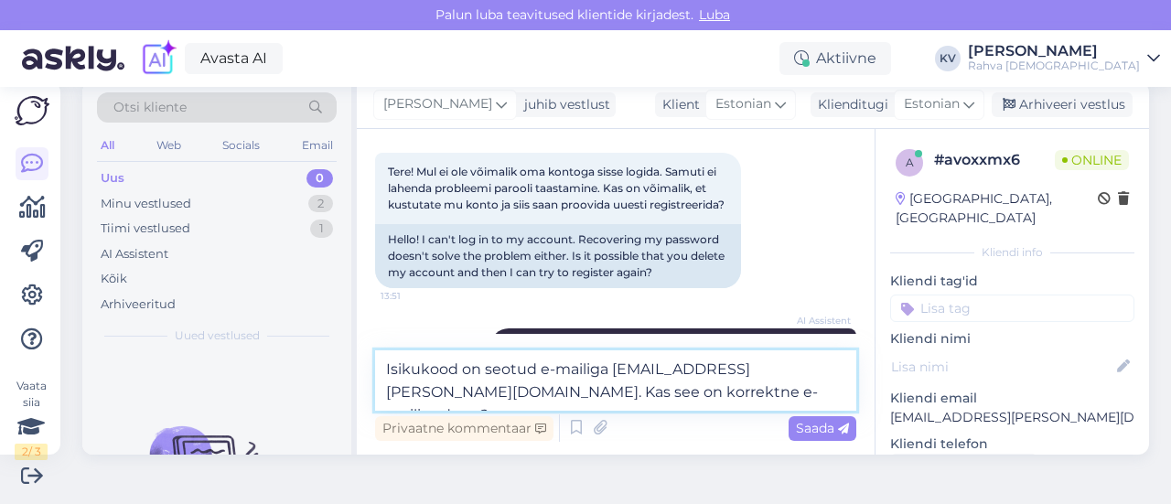
type textarea "Isikukood on seotud e-mailiga [EMAIL_ADDRESS][PERSON_NAME][DOMAIN_NAME]. Kas se…"
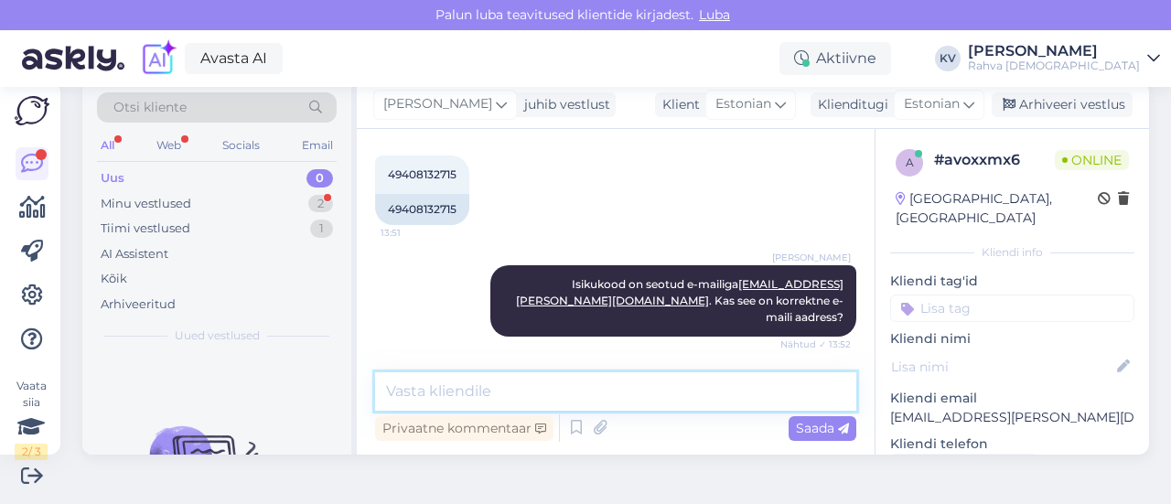
scroll to position [471, 0]
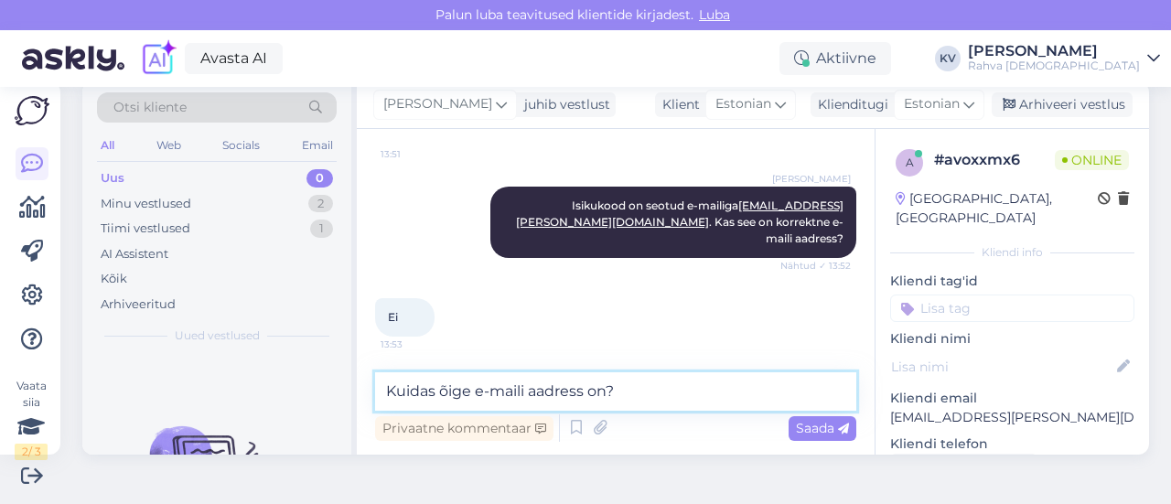
type textarea "Kuidas õige e-maili aadress on?"
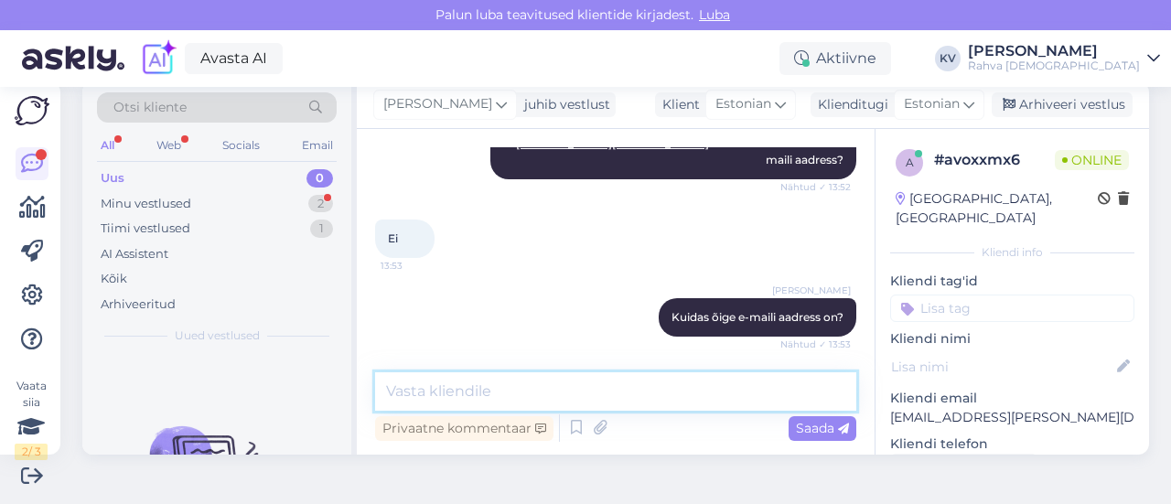
scroll to position [628, 0]
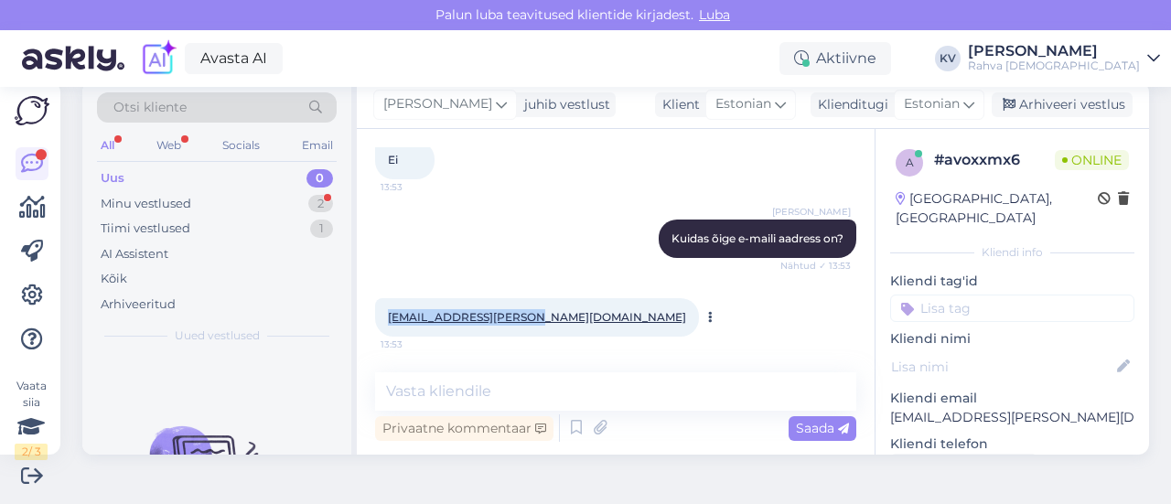
drag, startPoint x: 530, startPoint y: 314, endPoint x: 387, endPoint y: 317, distance: 143.6
click at [387, 317] on div "[EMAIL_ADDRESS][PERSON_NAME][DOMAIN_NAME] 13:53" at bounding box center [537, 317] width 324 height 38
copy link "[EMAIL_ADDRESS][PERSON_NAME][DOMAIN_NAME]"
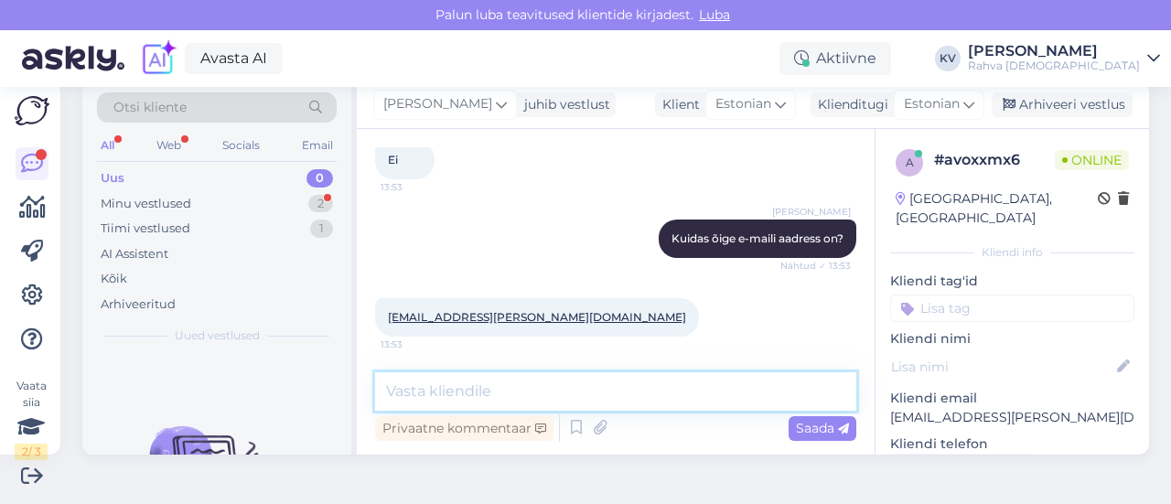
click at [469, 380] on textarea at bounding box center [615, 391] width 481 height 38
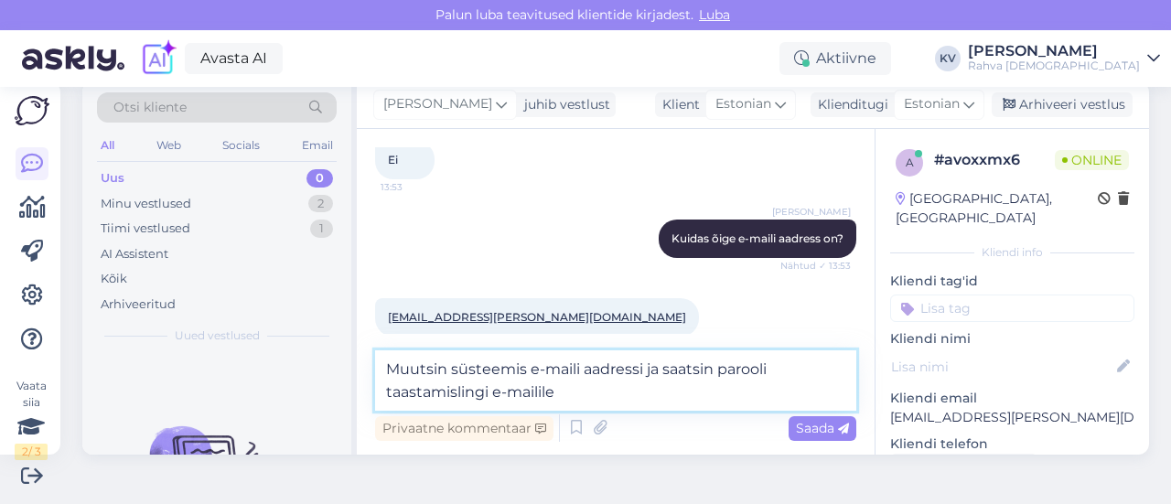
paste textarea "[EMAIL_ADDRESS][PERSON_NAME][DOMAIN_NAME]"
type textarea "Muutsin süsteemis e-maili aadressi ja saatsin parooli taastamislingi e-mailile …"
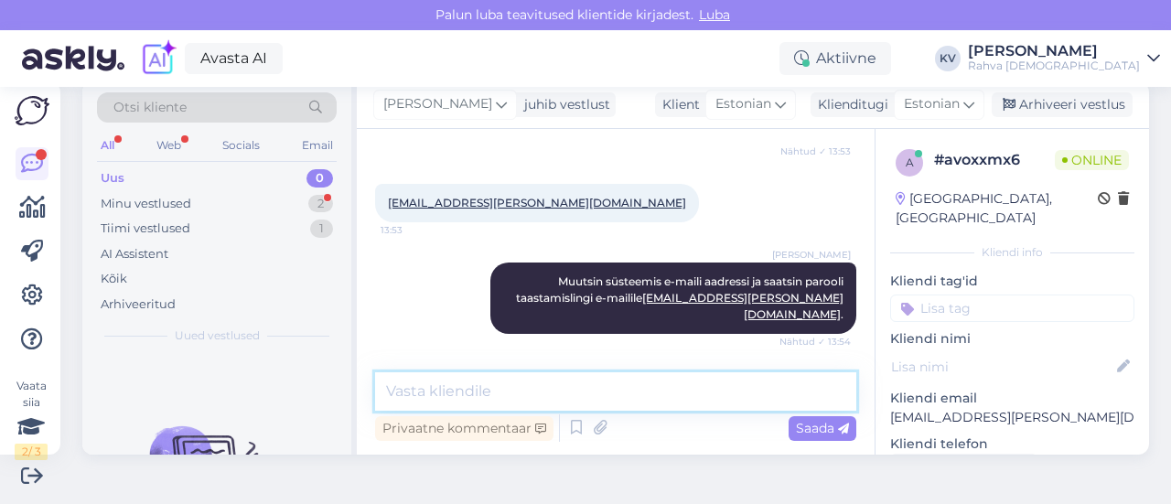
scroll to position [802, 0]
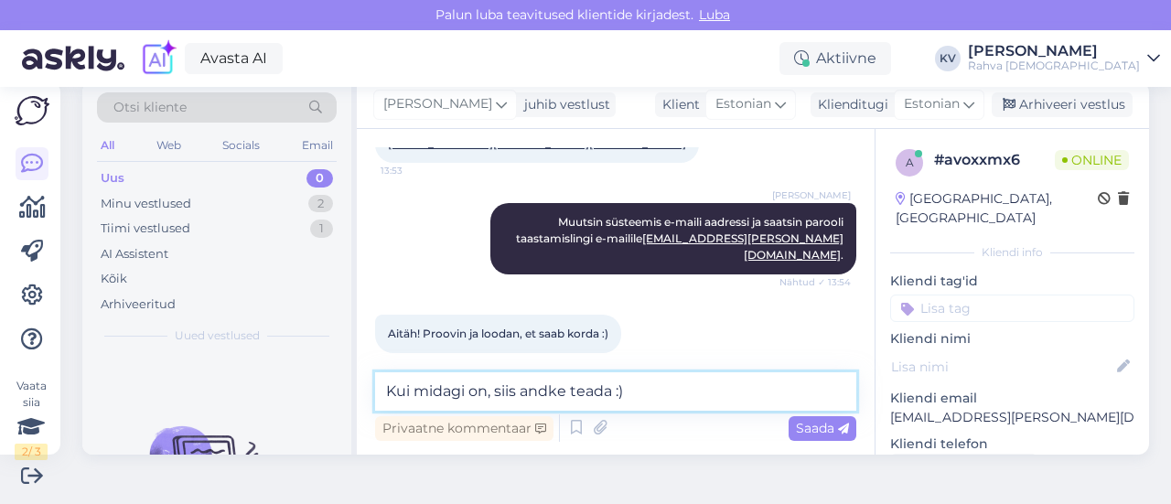
type textarea "Kui midagi on, siis andke teada :)"
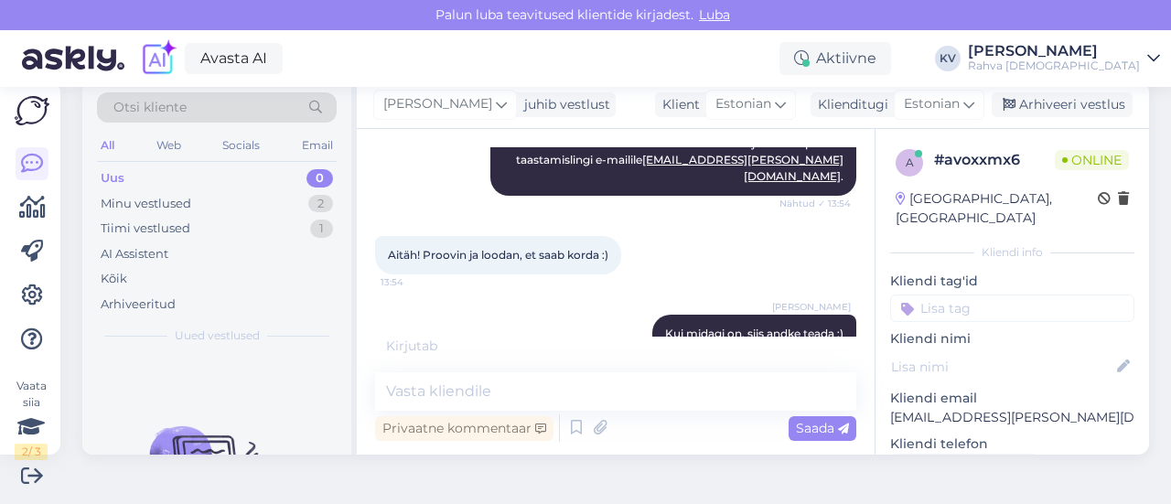
scroll to position [959, 0]
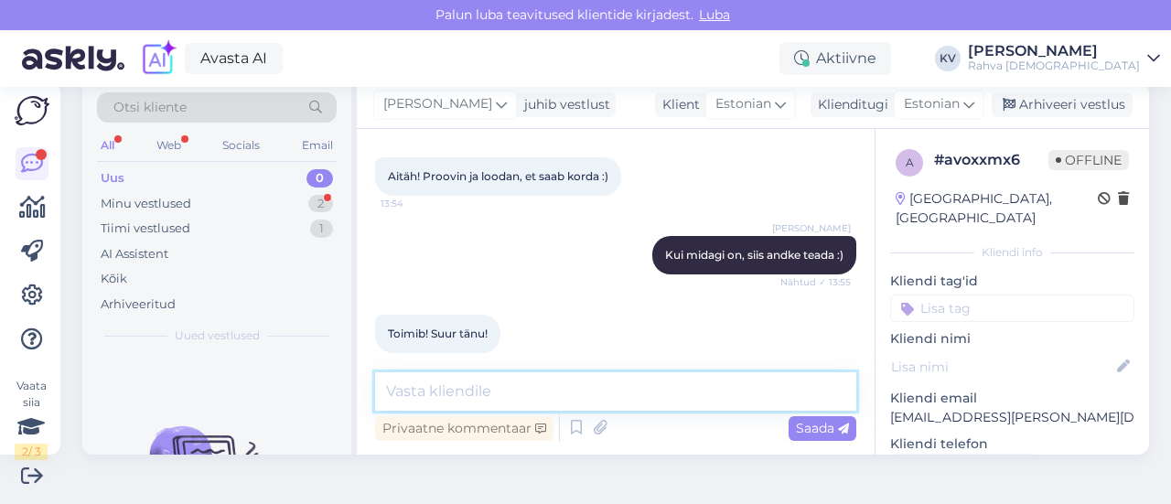
click at [507, 381] on textarea at bounding box center [615, 391] width 481 height 38
click at [940, 294] on input at bounding box center [1012, 307] width 244 height 27
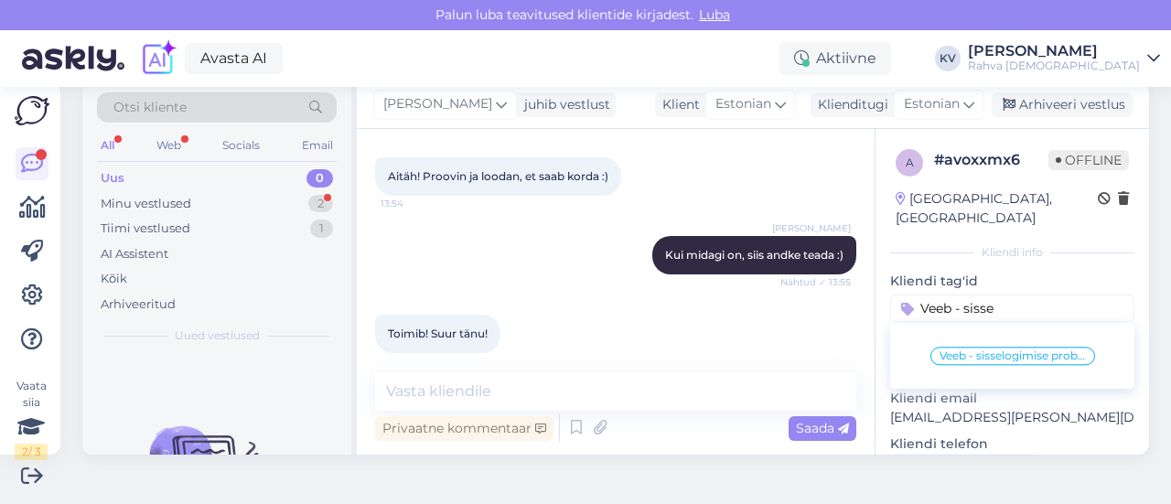
type input "Veeb - sisse"
click at [982, 350] on span "Veeb - sisselogimise probleem" at bounding box center [1012, 355] width 146 height 11
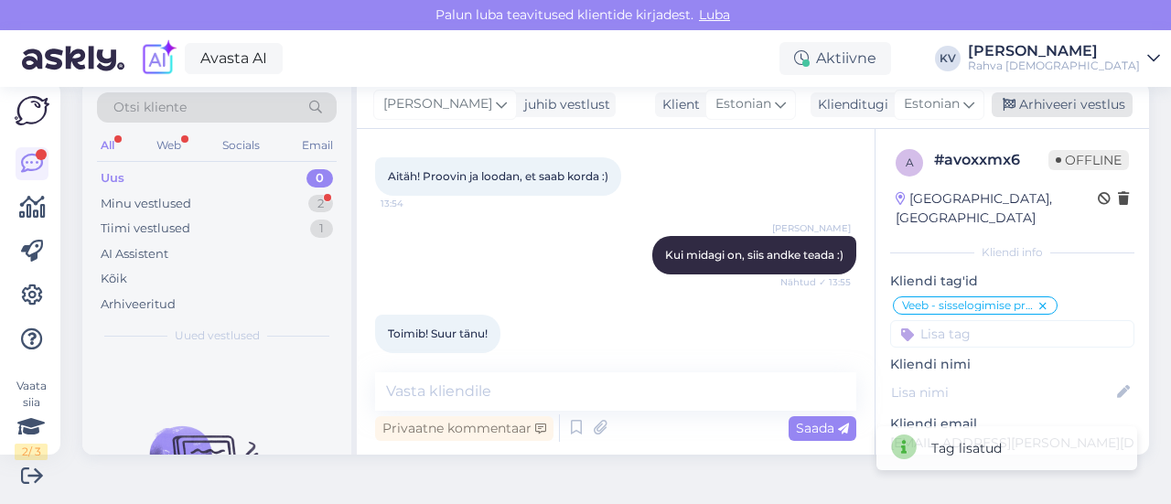
click at [1075, 112] on div "Arhiveeri vestlus" at bounding box center [1061, 104] width 141 height 25
